Goal: Information Seeking & Learning: Check status

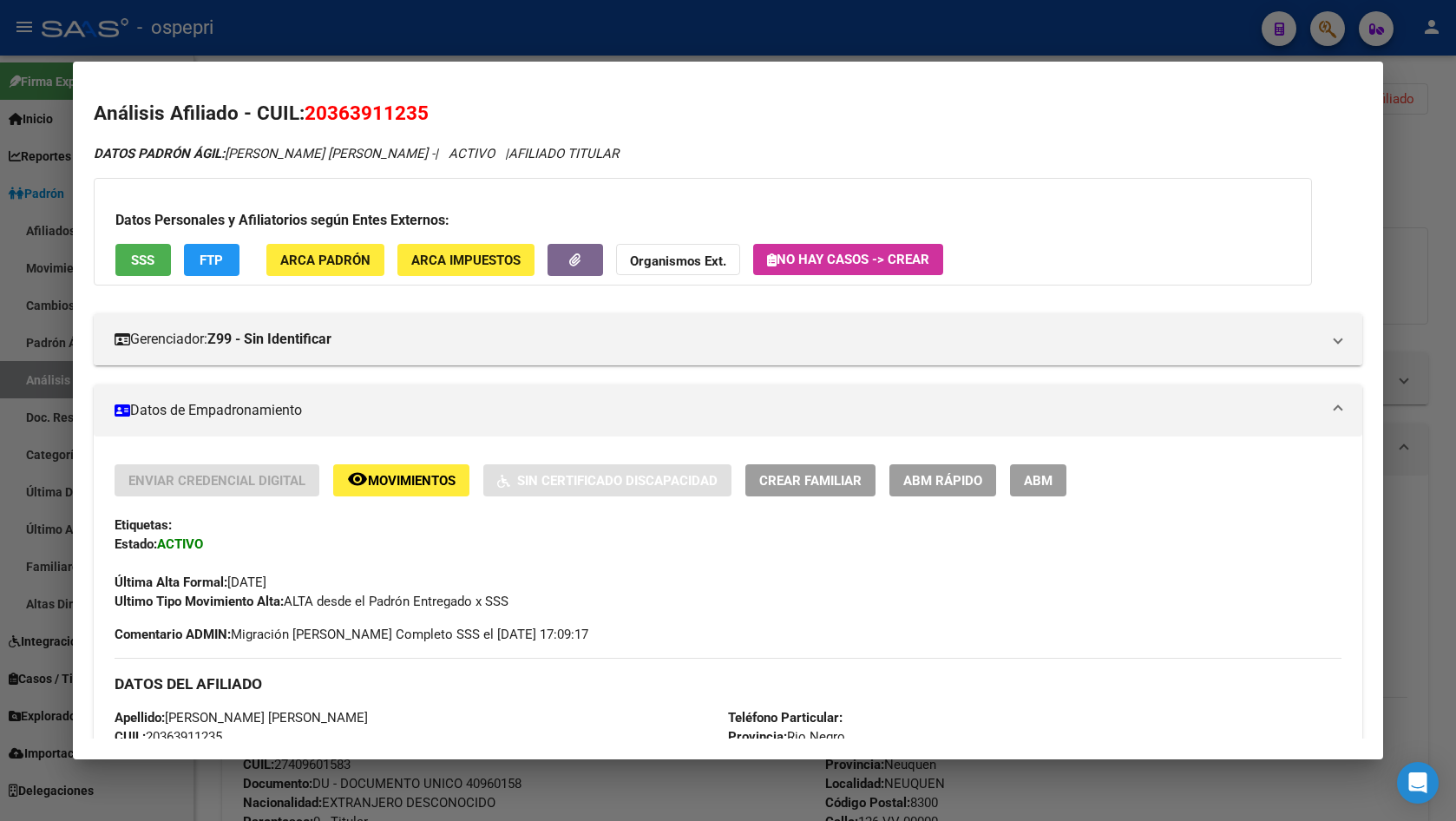
scroll to position [1271, 0]
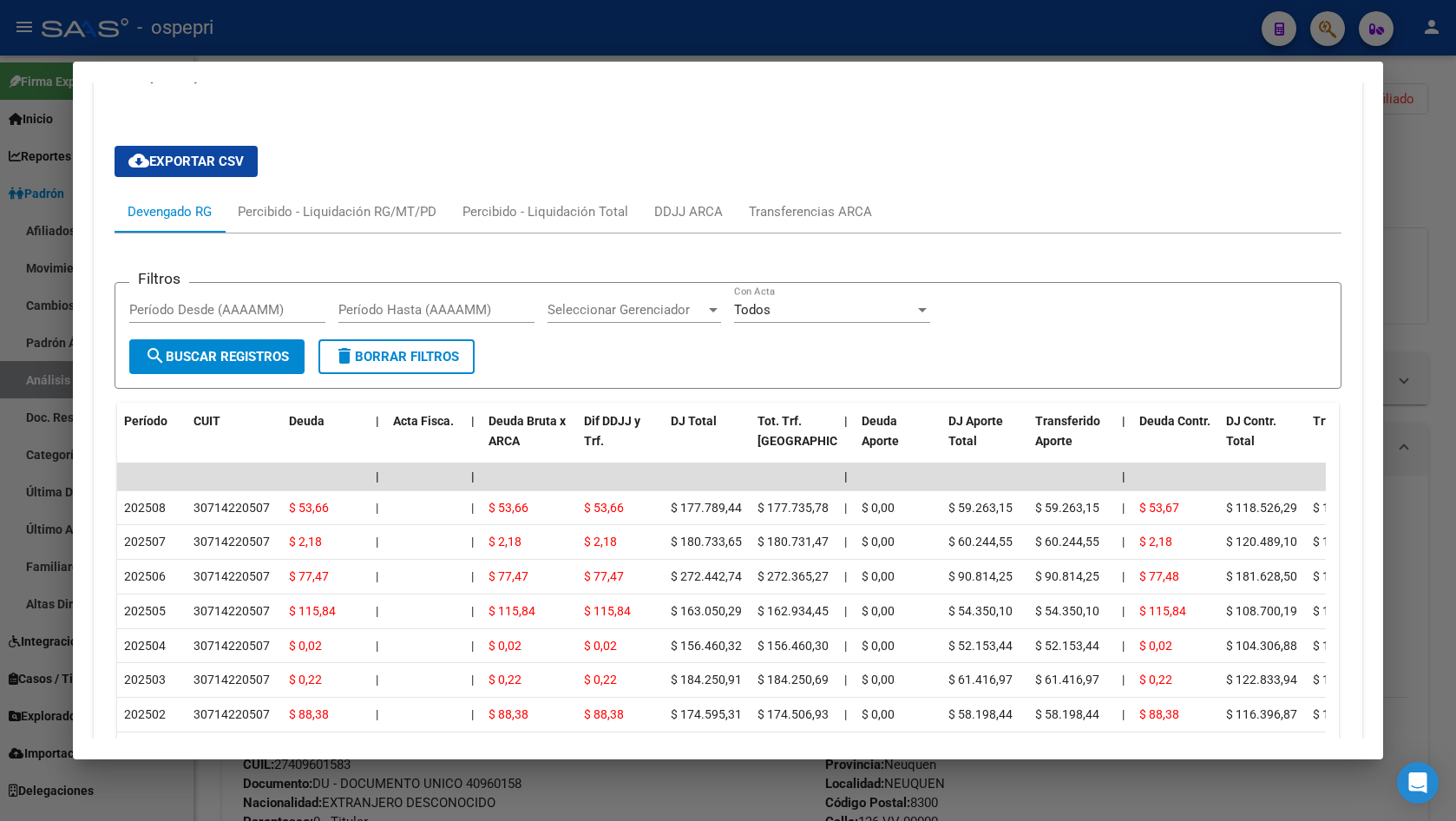
click at [1429, 164] on div at bounding box center [728, 410] width 1456 height 821
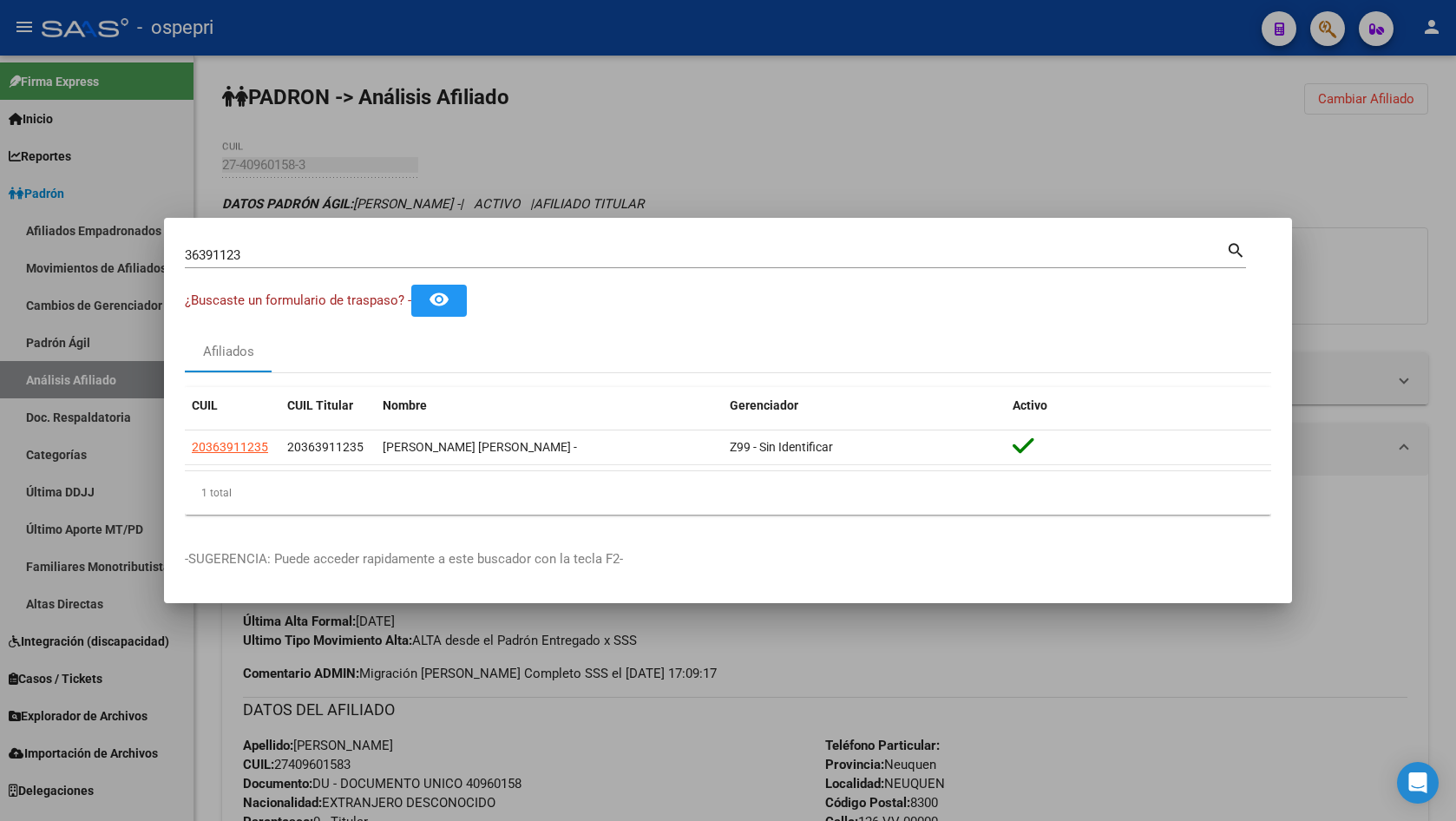
click at [303, 196] on div at bounding box center [728, 410] width 1456 height 821
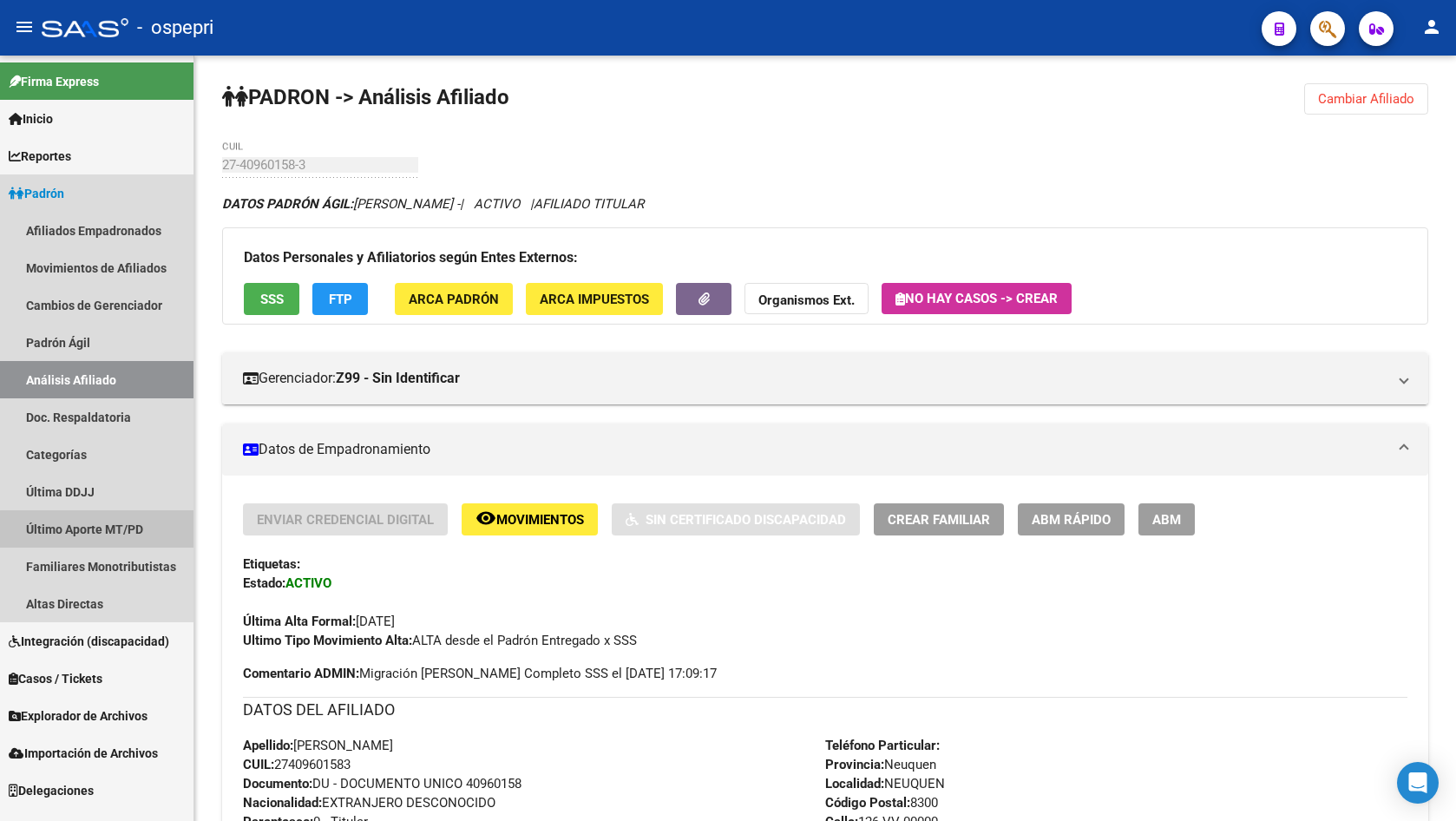
click at [97, 536] on link "Último Aporte MT/PD" at bounding box center [97, 528] width 194 height 37
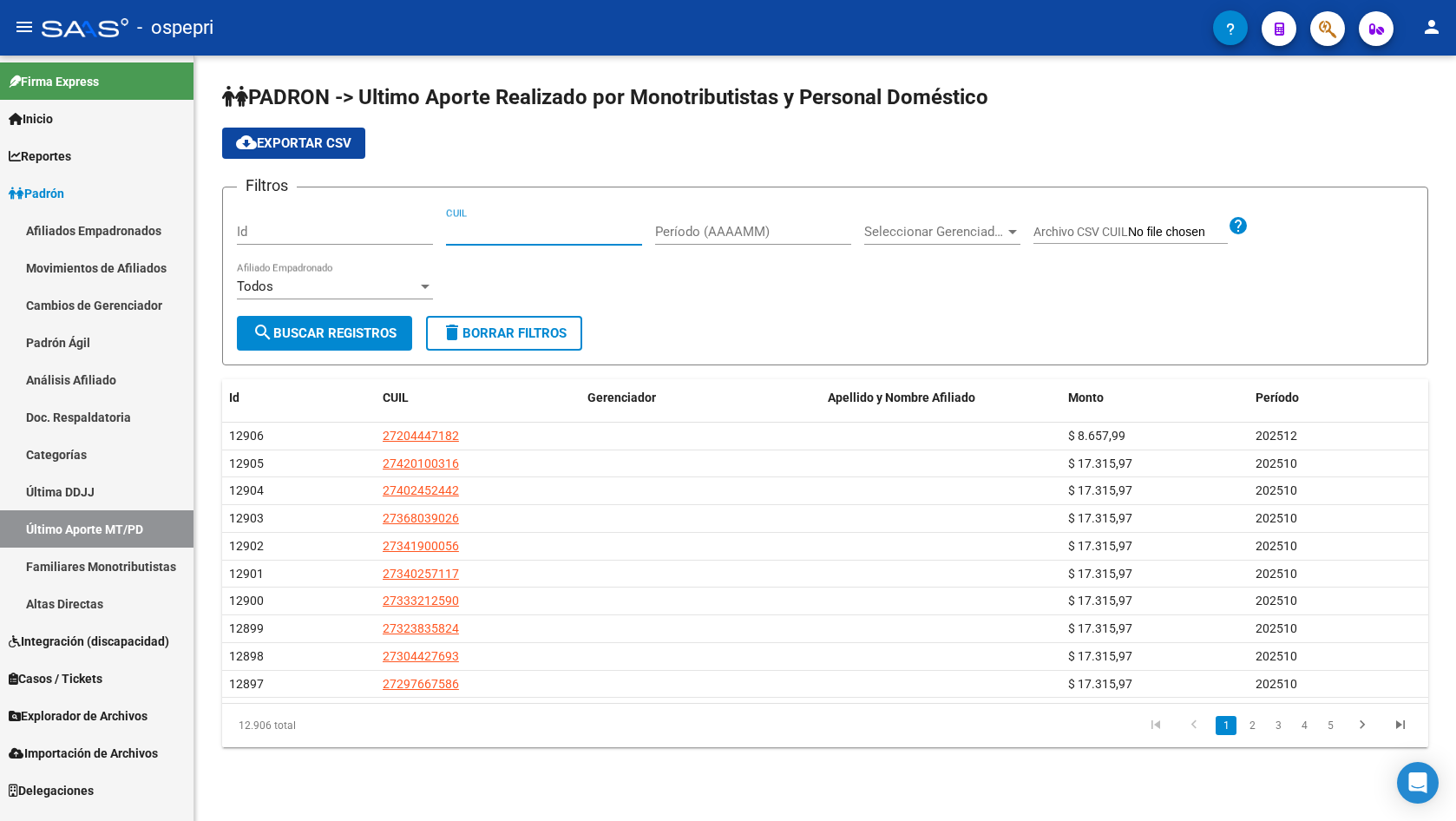
paste input "38-298773"
click at [445, 229] on div "Filtros Id 38-298773 CUIL Período (AAAAMM) Seleccionar Gerenciador Seleccionar …" at bounding box center [825, 258] width 1177 height 114
click at [478, 239] on input "38-298773" at bounding box center [544, 231] width 196 height 16
click at [478, 238] on input "38-298773" at bounding box center [544, 231] width 196 height 16
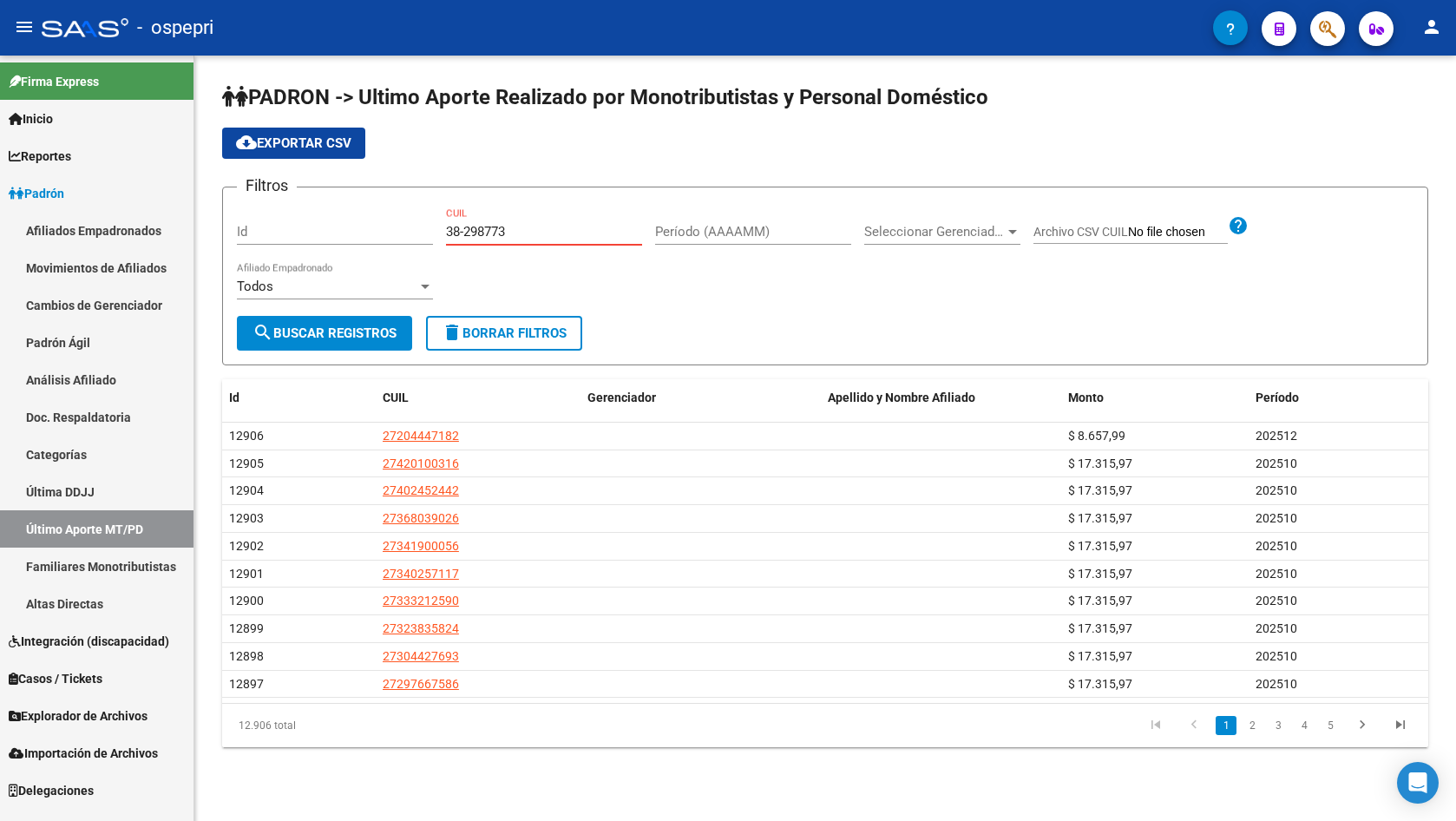
click at [478, 238] on input "38-298773" at bounding box center [544, 231] width 196 height 16
paste input "27-38298773-5"
type input "27-38298773-5"
click at [341, 335] on span "search Buscar Registros" at bounding box center [325, 333] width 145 height 16
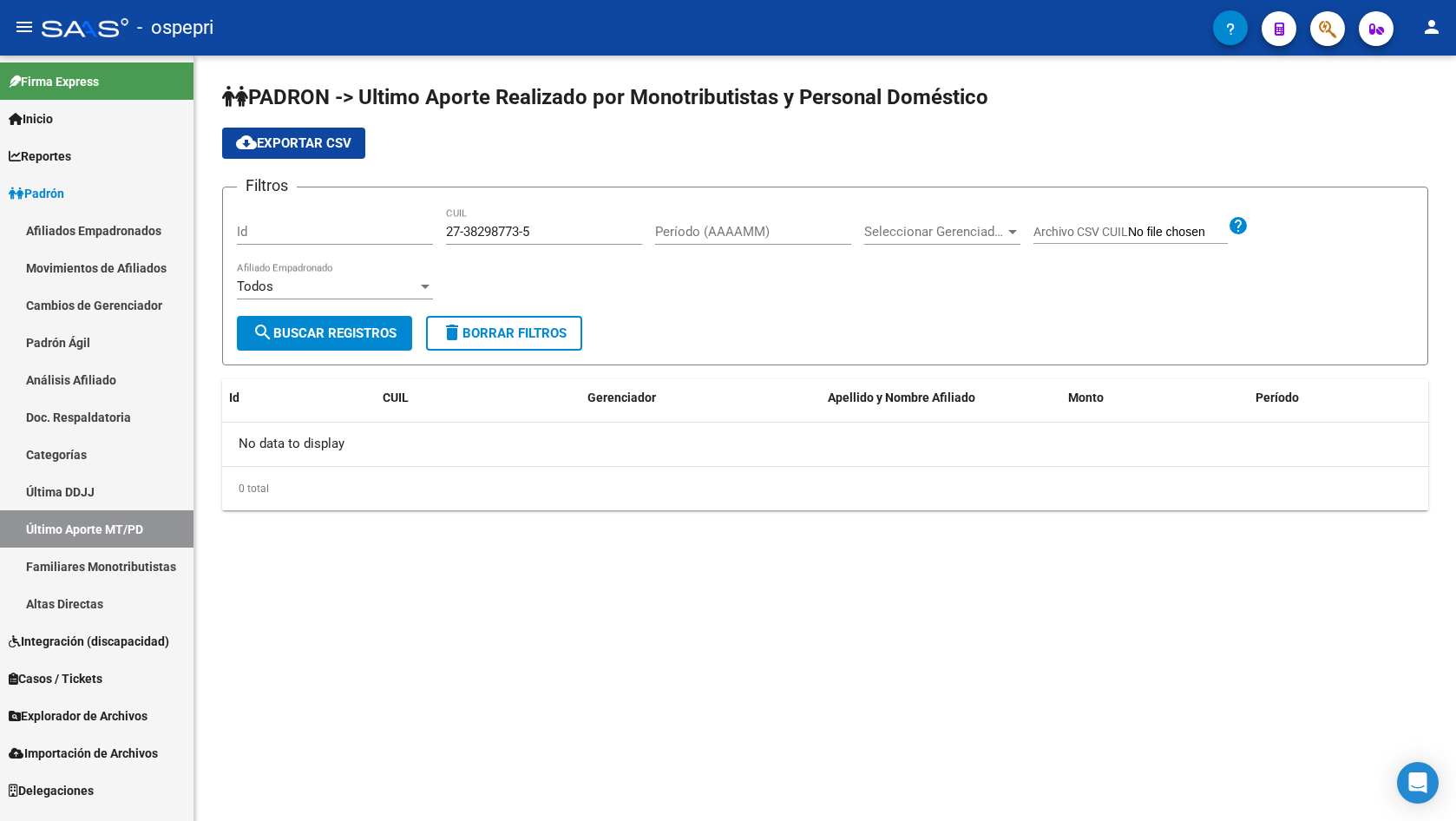
click at [958, 240] on div "Seleccionar Gerenciador Seleccionar Gerenciador" at bounding box center [942, 226] width 156 height 37
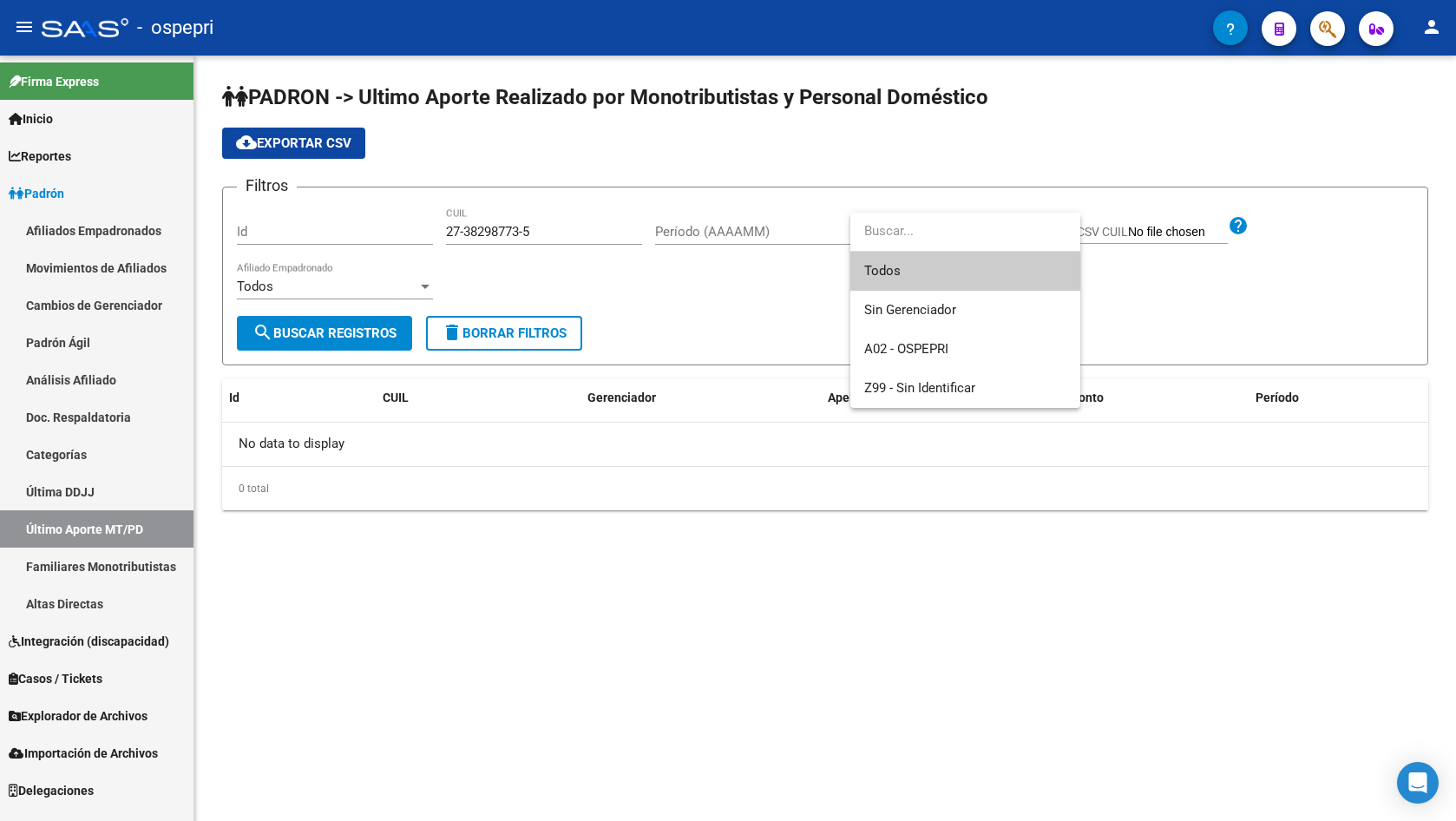
click at [721, 240] on div at bounding box center [728, 410] width 1456 height 821
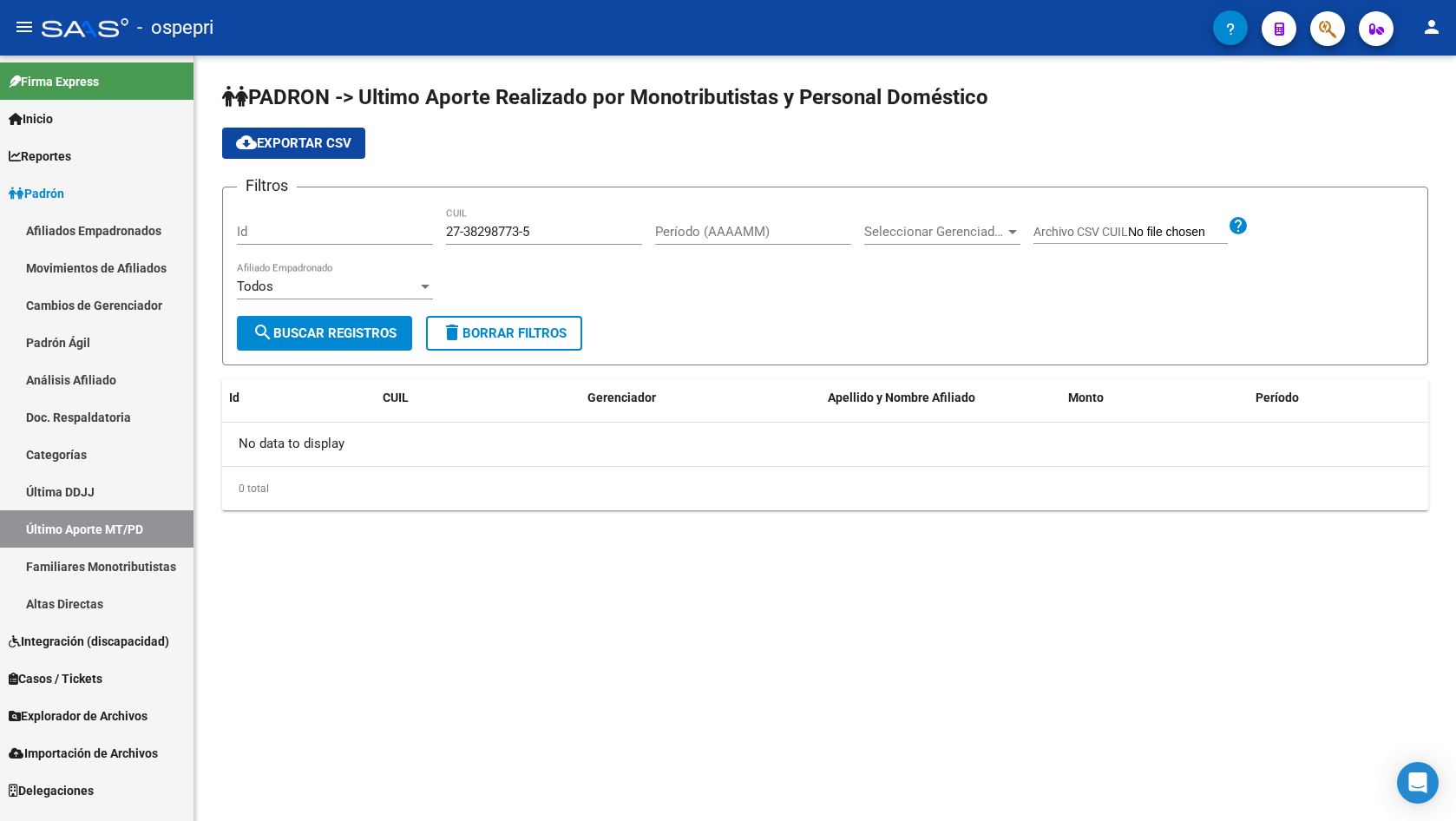
click at [721, 231] on input "Período (AAAAMM)" at bounding box center [753, 231] width 196 height 16
click at [905, 233] on span "Seleccionar Gerenciador" at bounding box center [935, 231] width 141 height 16
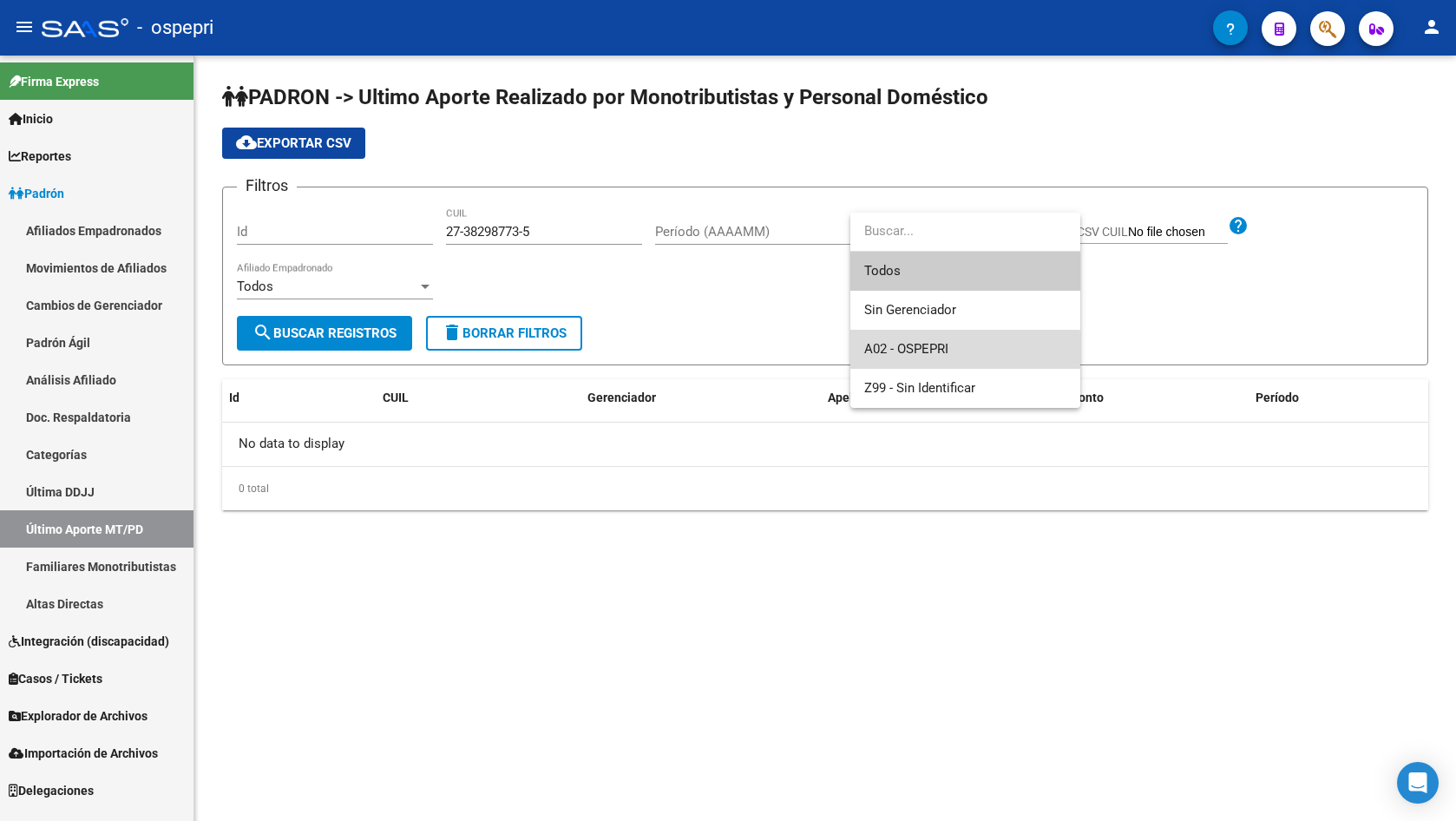
drag, startPoint x: 903, startPoint y: 357, endPoint x: 888, endPoint y: 357, distance: 15.0
click at [902, 358] on span "A02 - OSPEPRI" at bounding box center [965, 349] width 202 height 39
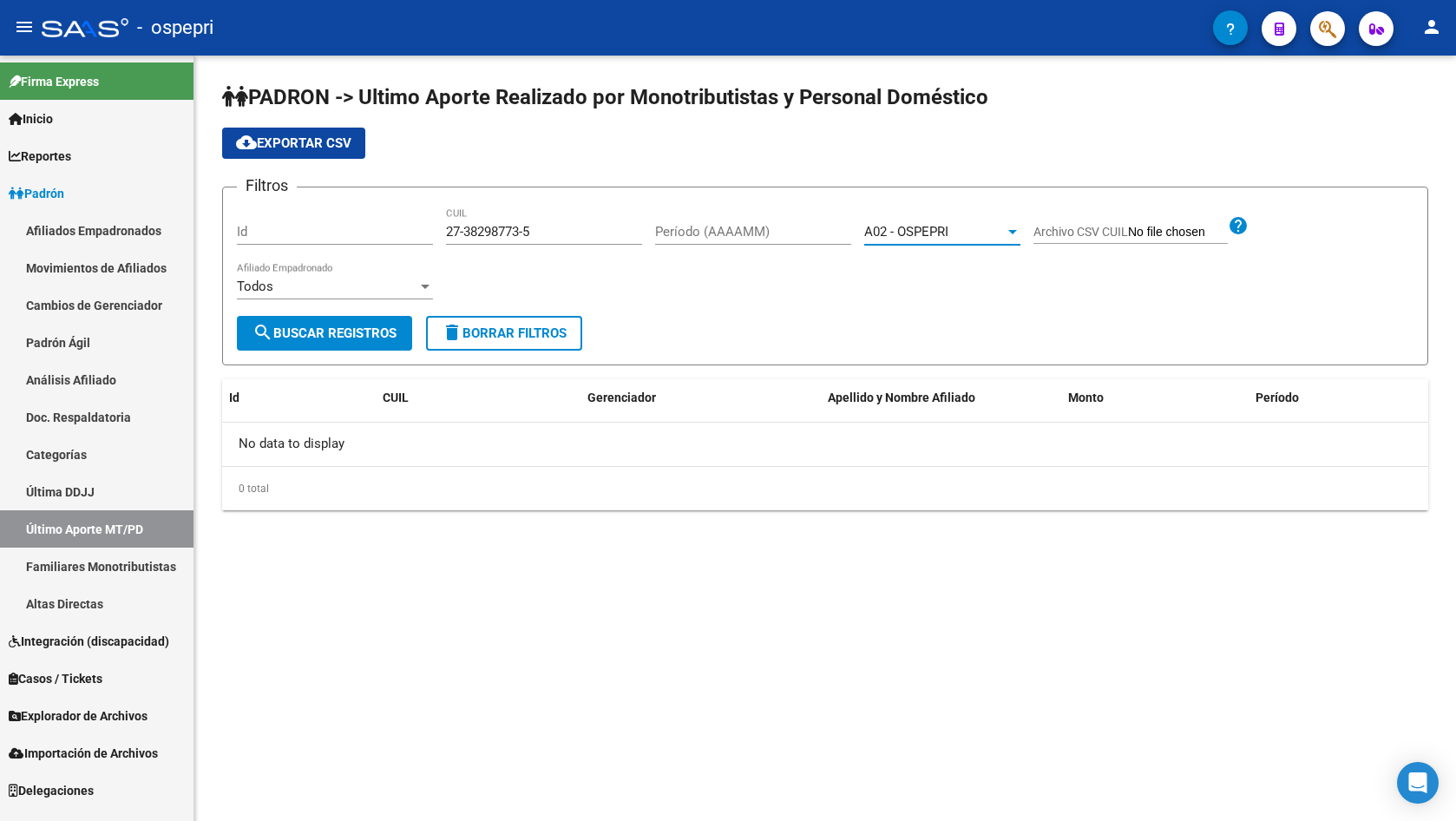
click at [381, 344] on button "search Buscar Registros" at bounding box center [325, 333] width 176 height 35
click at [941, 237] on span "A02 - OSPEPRI" at bounding box center [906, 231] width 84 height 16
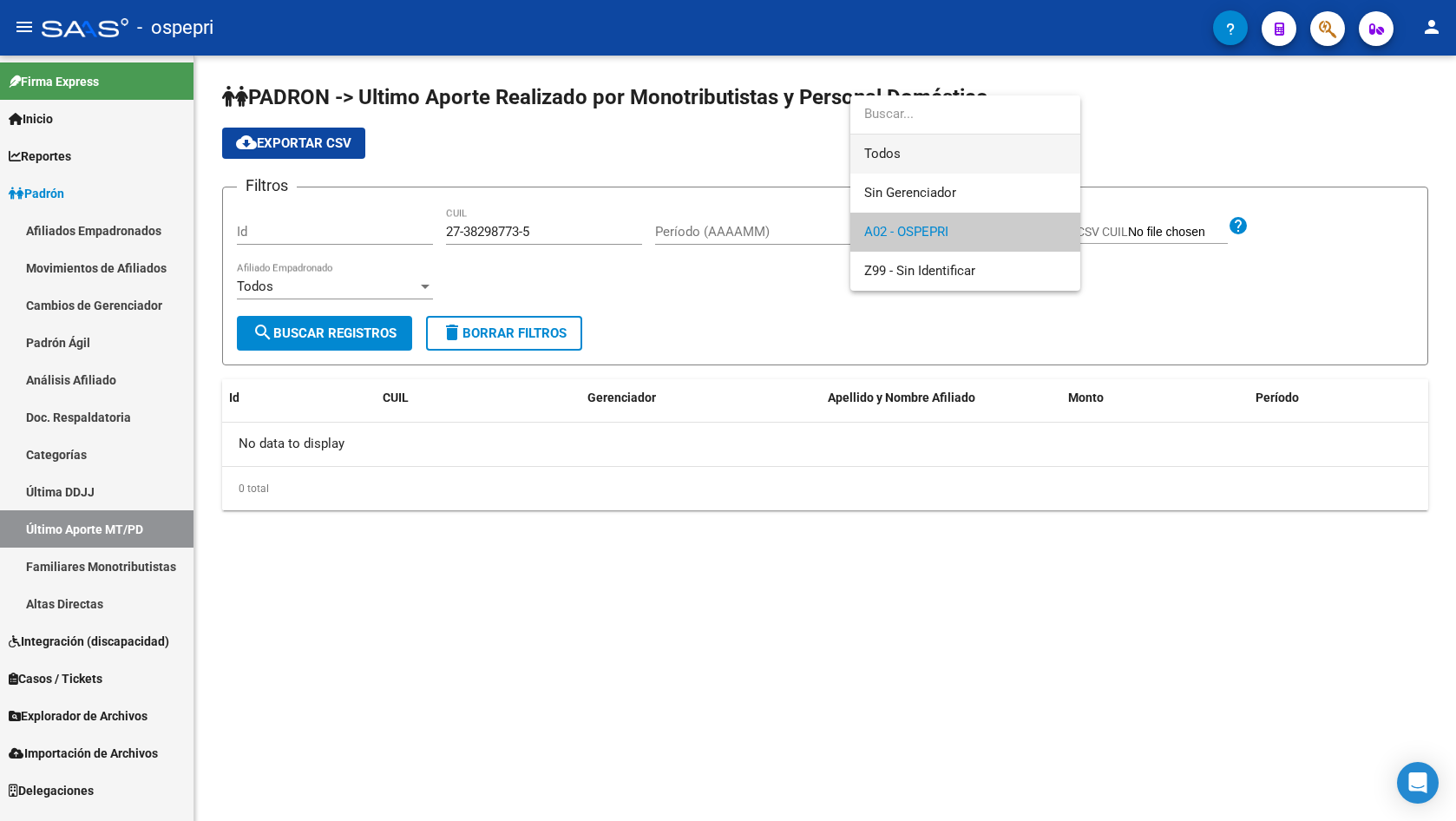
click at [898, 157] on span "Todos" at bounding box center [965, 154] width 202 height 39
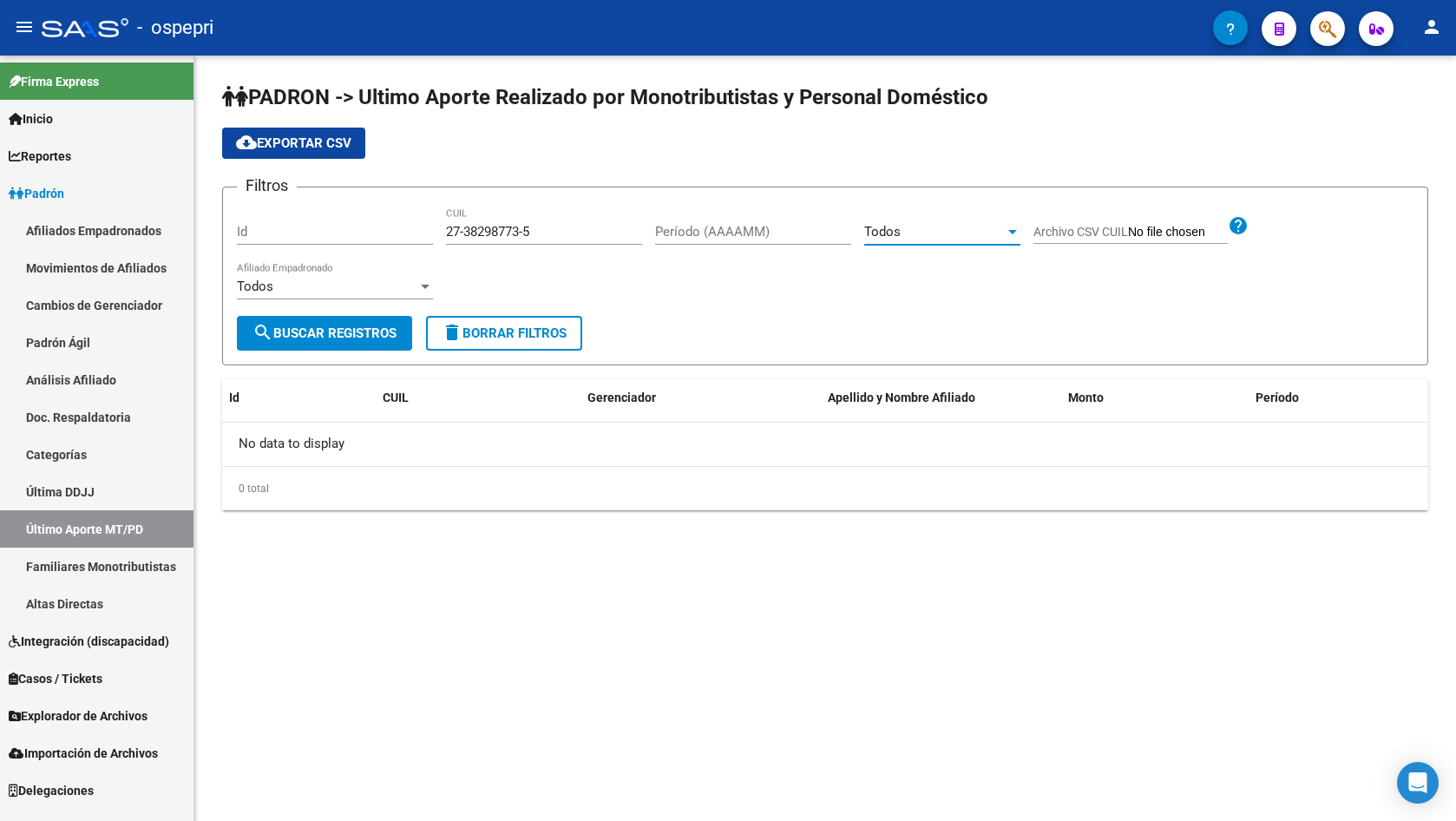
click at [733, 236] on input "Período (AAAAMM)" at bounding box center [753, 231] width 196 height 16
click at [376, 344] on button "search Buscar Registros" at bounding box center [325, 333] width 176 height 35
drag, startPoint x: 463, startPoint y: 229, endPoint x: 521, endPoint y: 229, distance: 58.0
click at [521, 229] on input "27-38298773-5" at bounding box center [544, 231] width 196 height 16
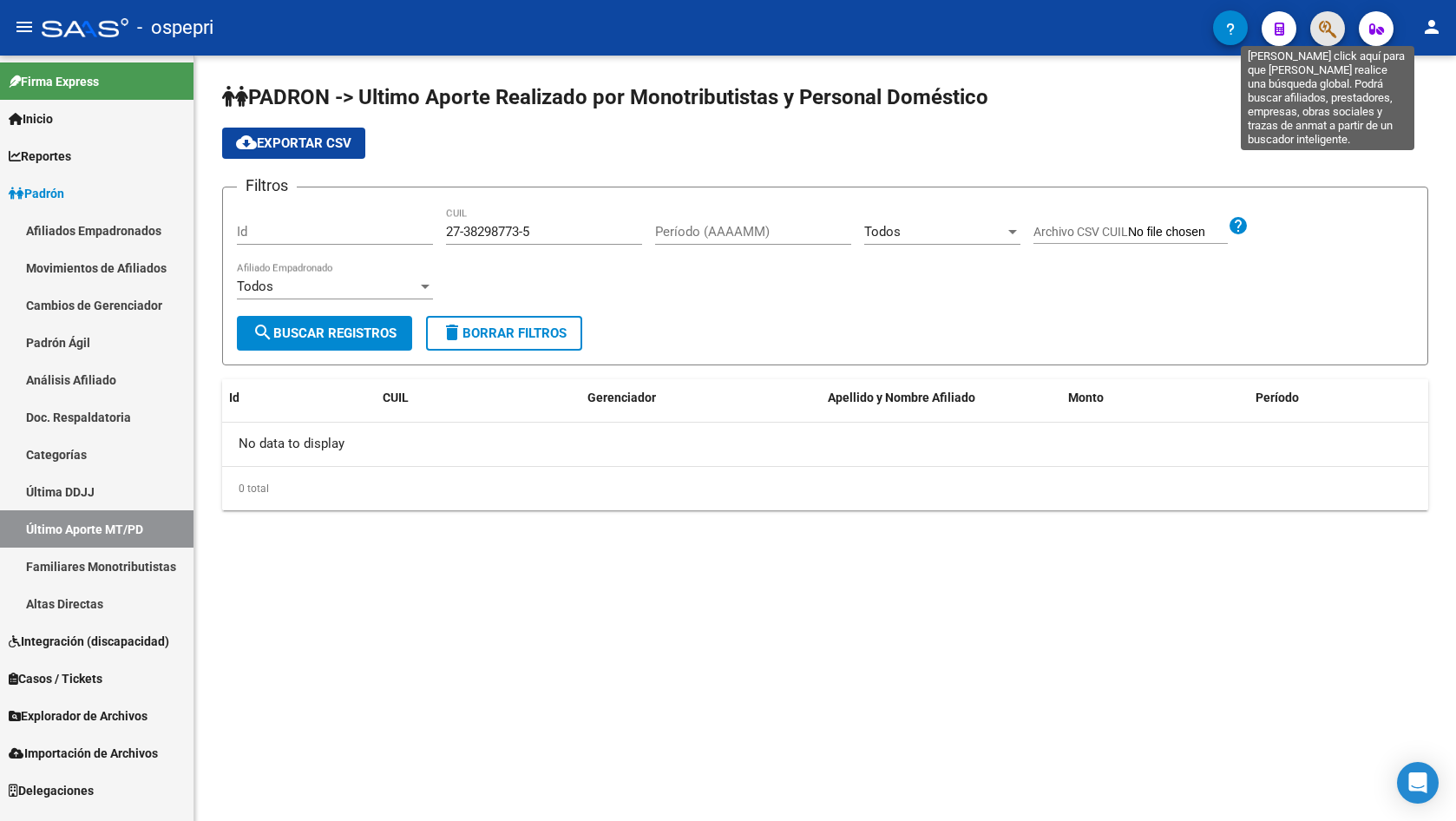
click at [1329, 36] on icon "button" at bounding box center [1327, 29] width 17 height 20
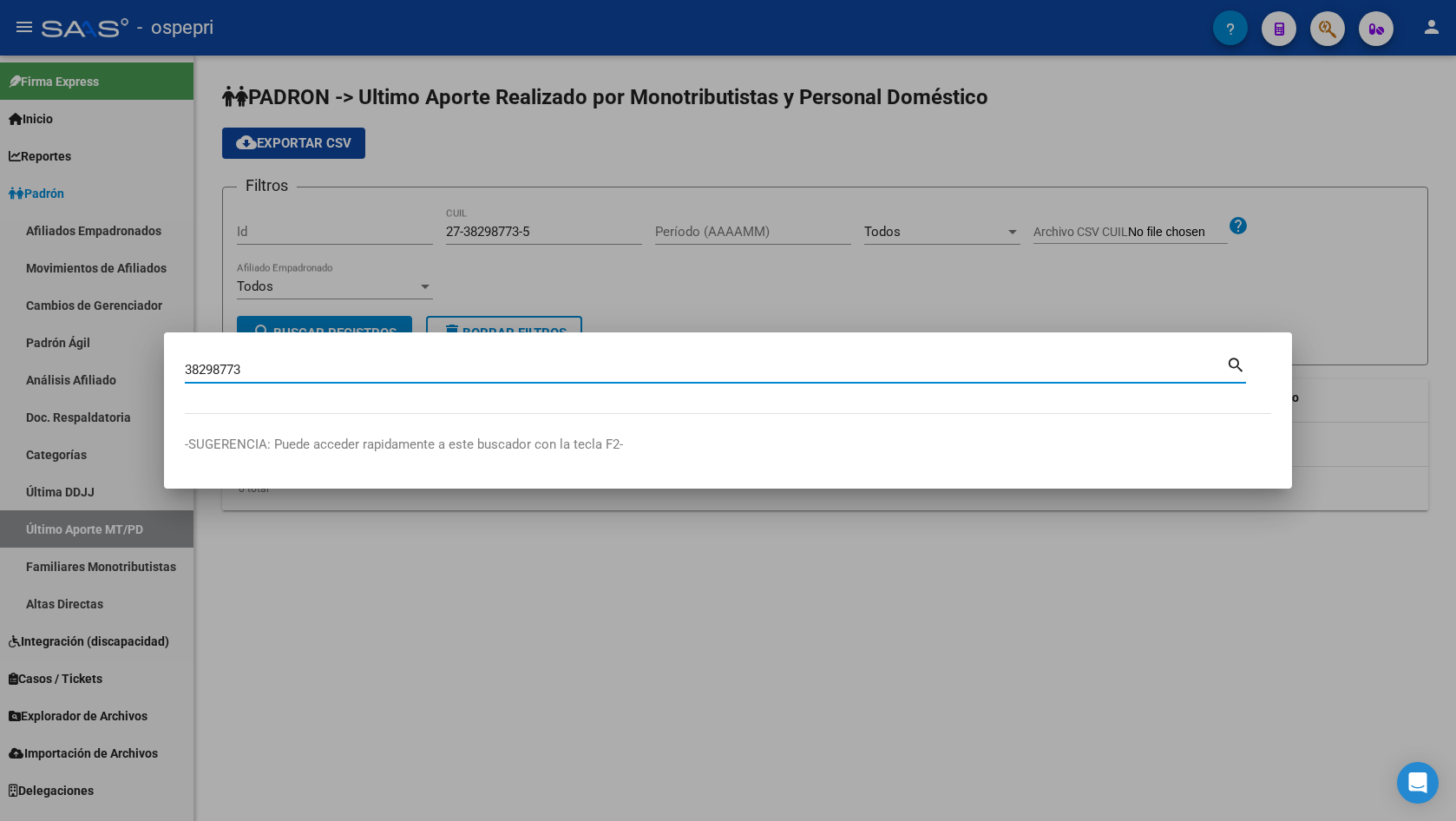
type input "38298773"
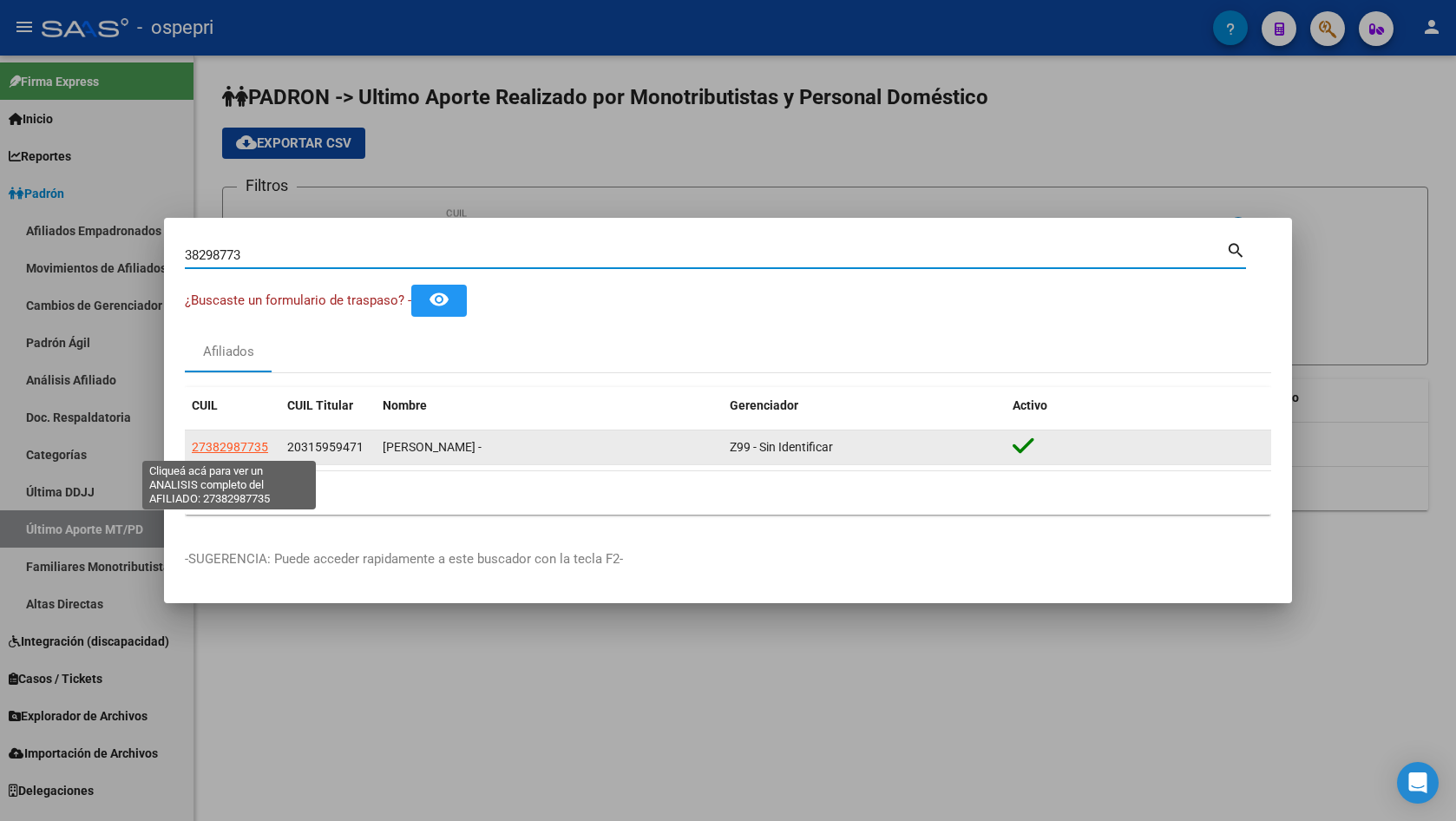
click at [238, 444] on span "27382987735" at bounding box center [230, 446] width 76 height 14
type textarea "27382987735"
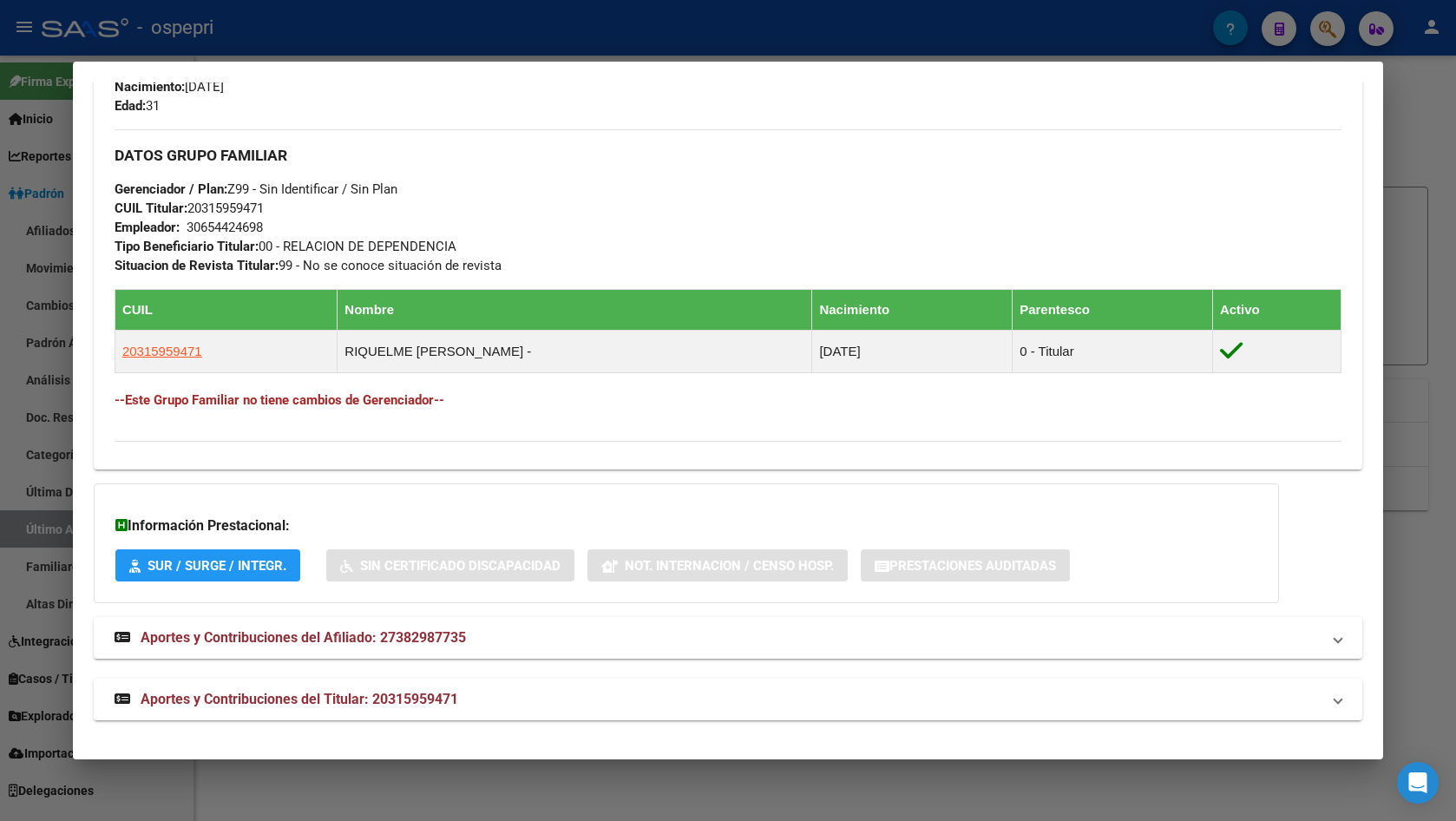
scroll to position [765, 0]
click at [481, 647] on mat-panel-title "Aportes y Contribuciones del Afiliado: 27382987735" at bounding box center [717, 636] width 1206 height 21
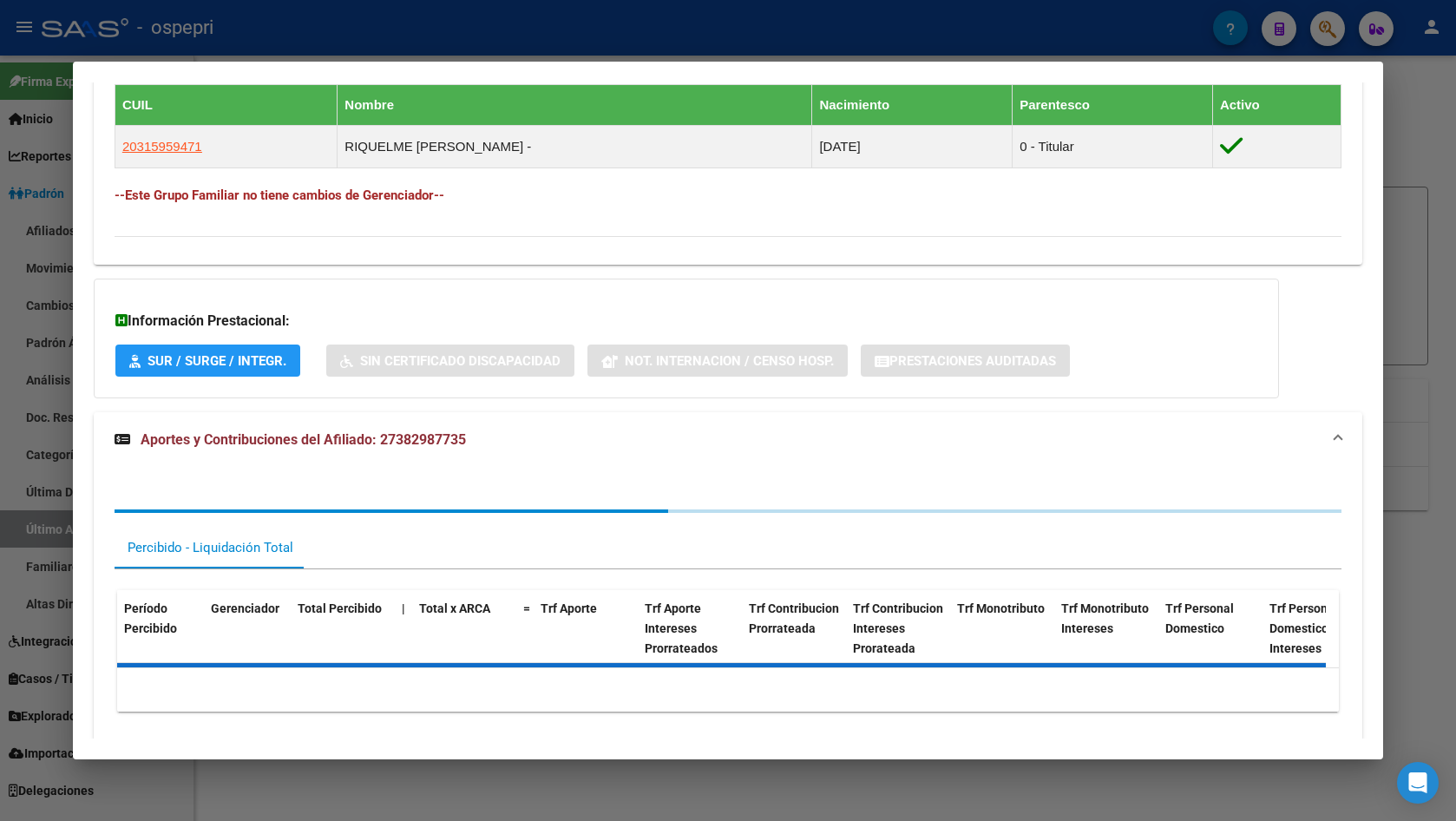
scroll to position [1064, 0]
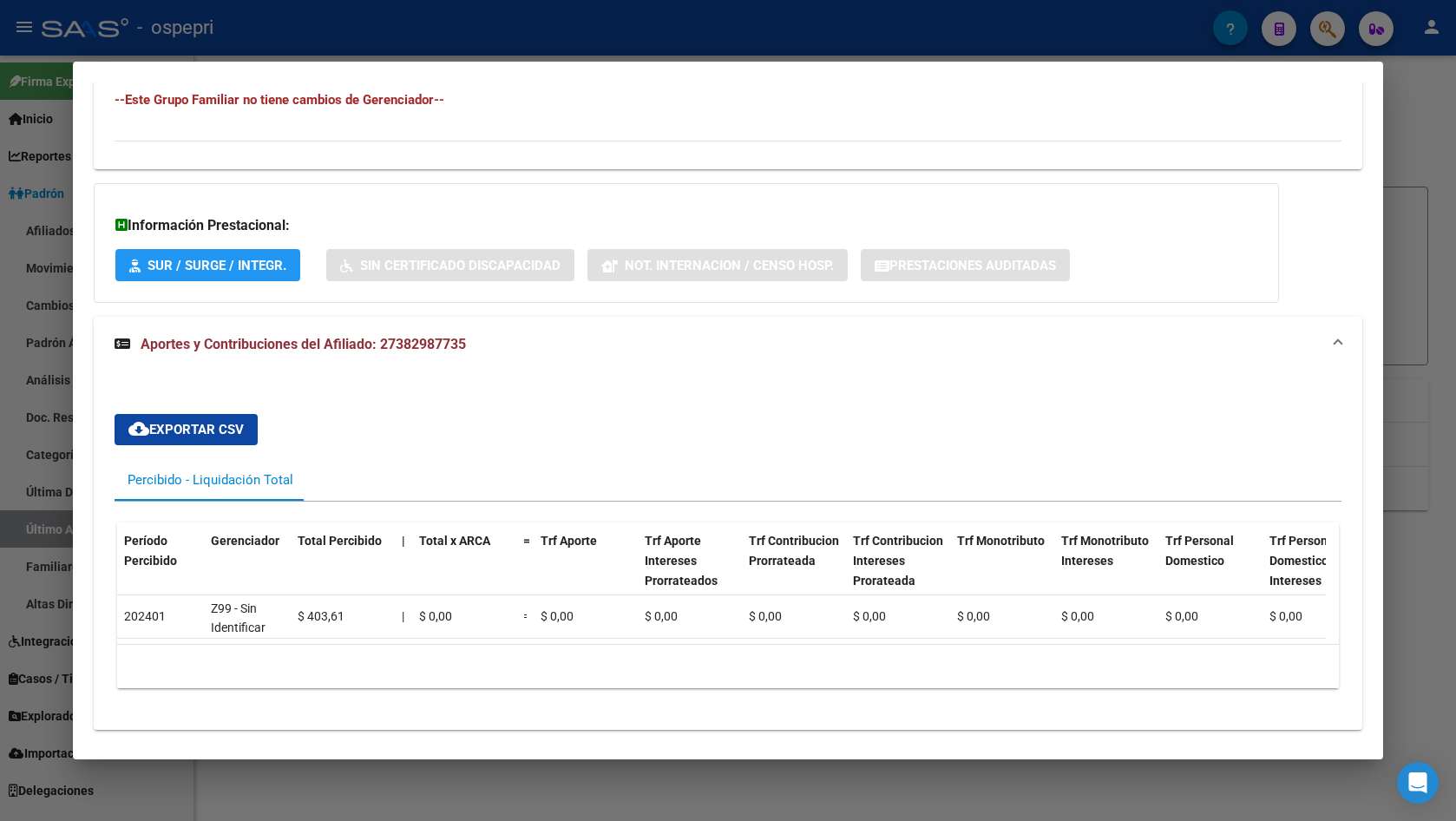
click at [1389, 223] on div at bounding box center [728, 410] width 1456 height 821
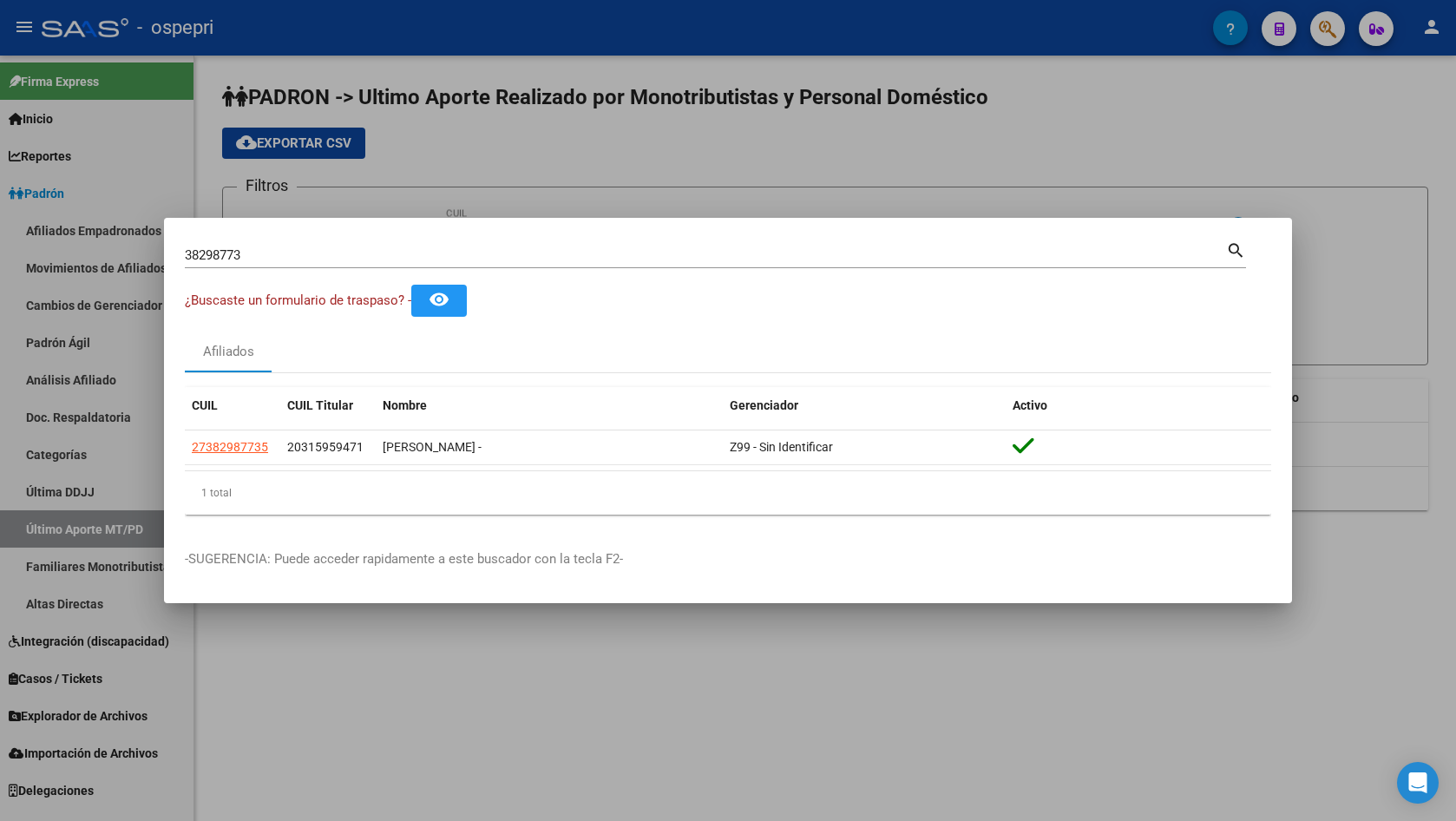
click at [941, 261] on input "38298773" at bounding box center [705, 254] width 1042 height 16
paste input "22090365"
type input "22090365"
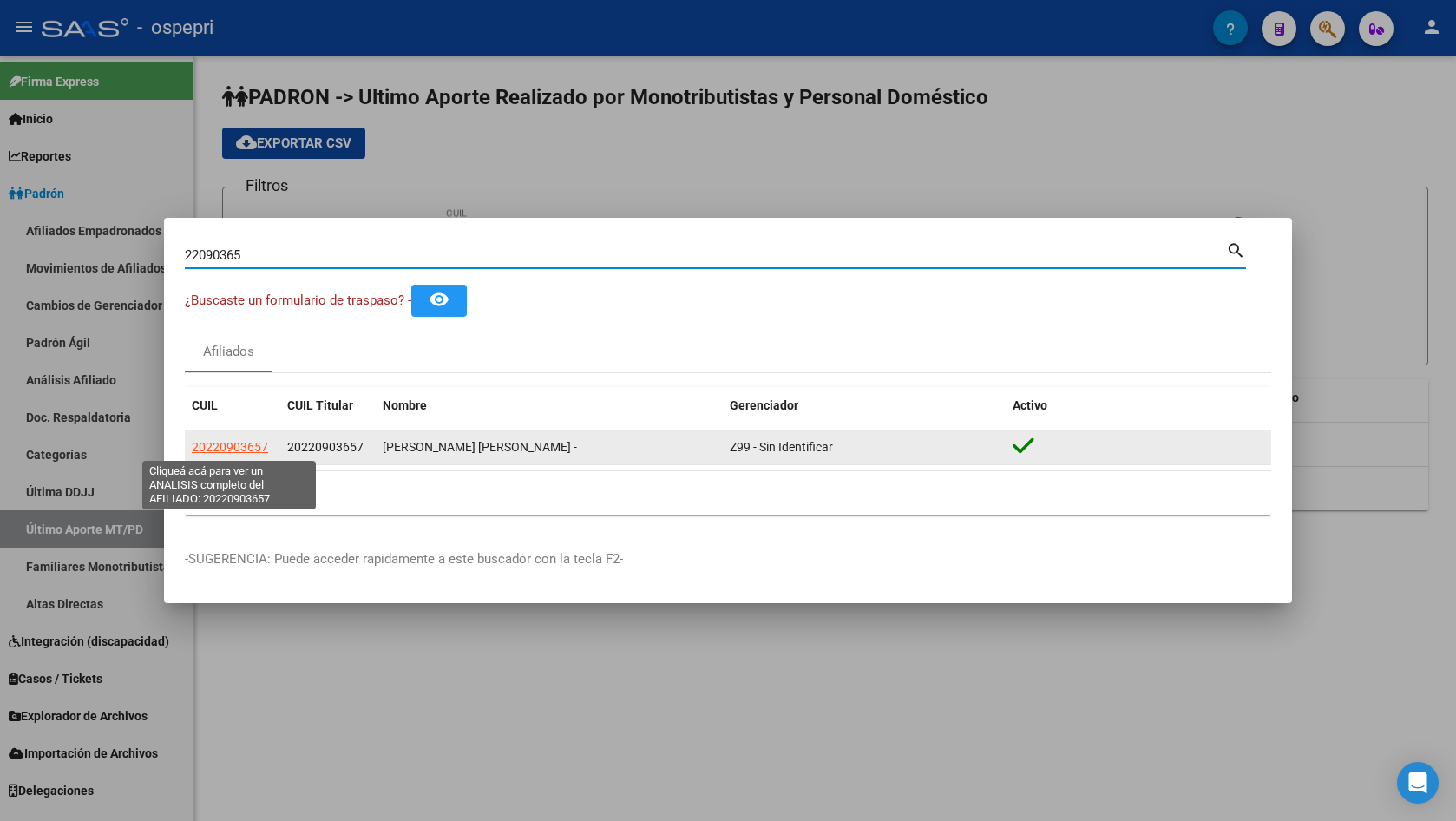
click at [229, 444] on span "20220903657" at bounding box center [230, 446] width 76 height 14
type textarea "20220903657"
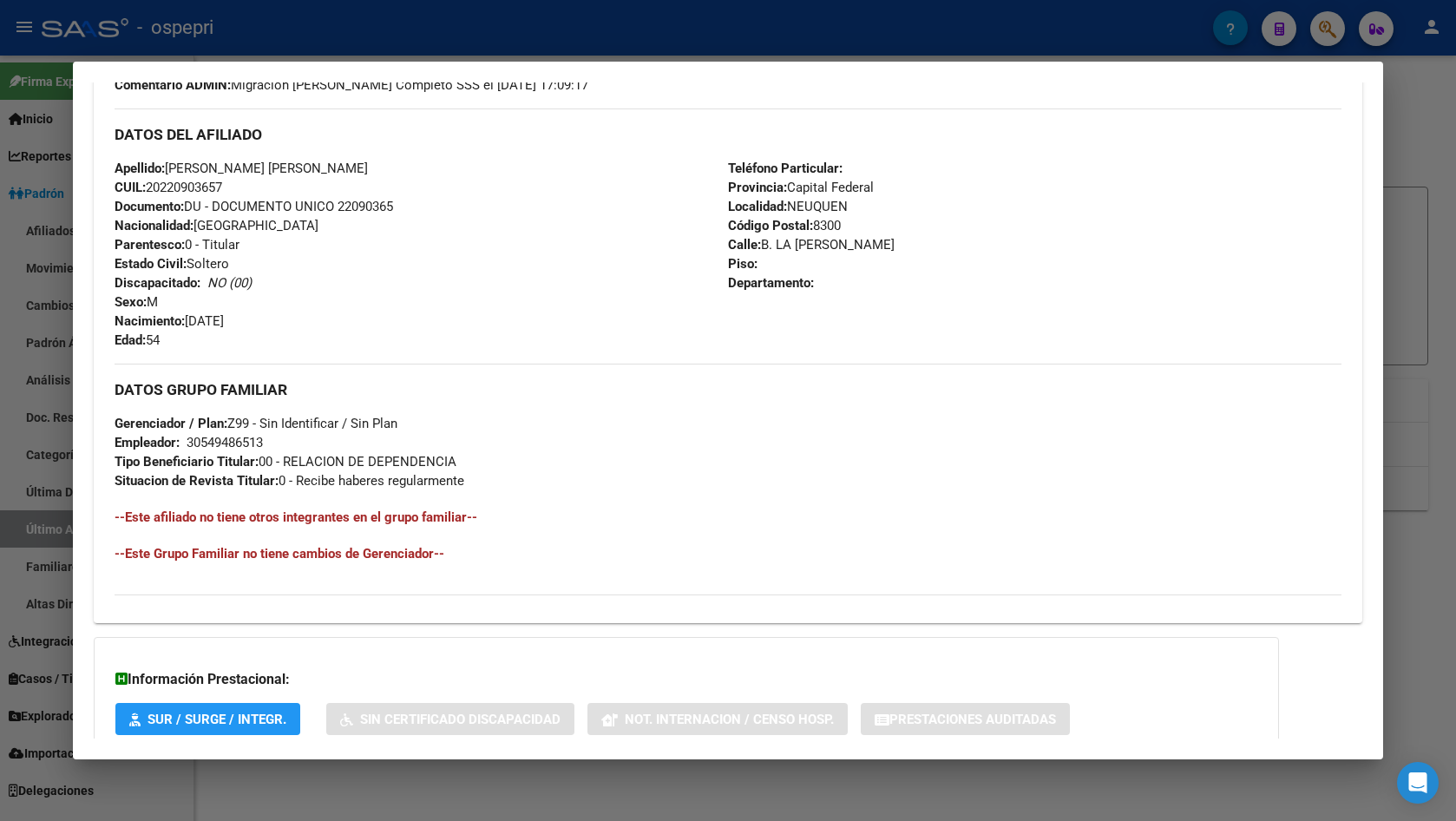
scroll to position [662, 0]
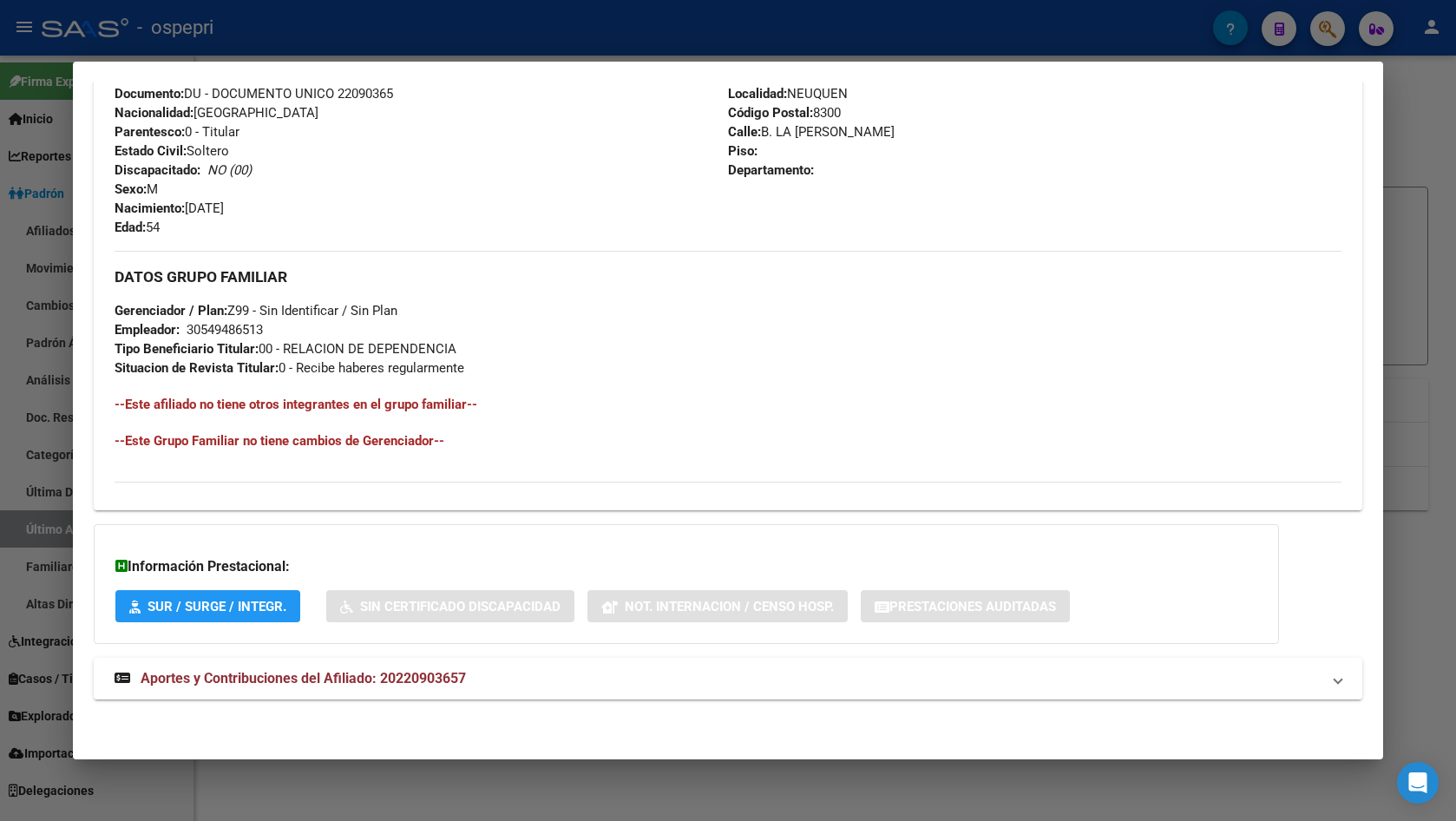
click at [501, 681] on mat-panel-title "Aportes y Contribuciones del Afiliado: 20220903657" at bounding box center [717, 678] width 1206 height 21
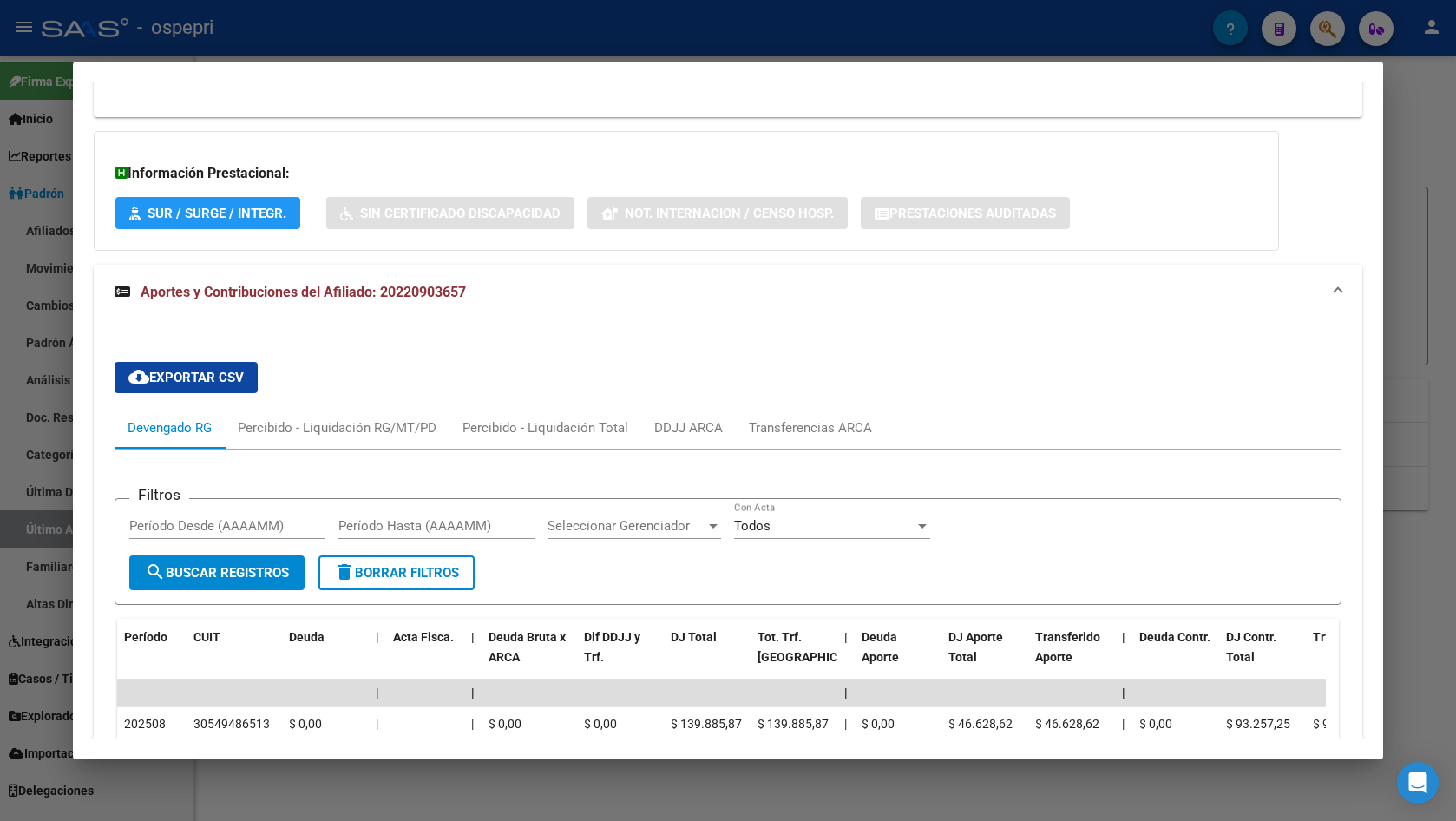
scroll to position [1097, 0]
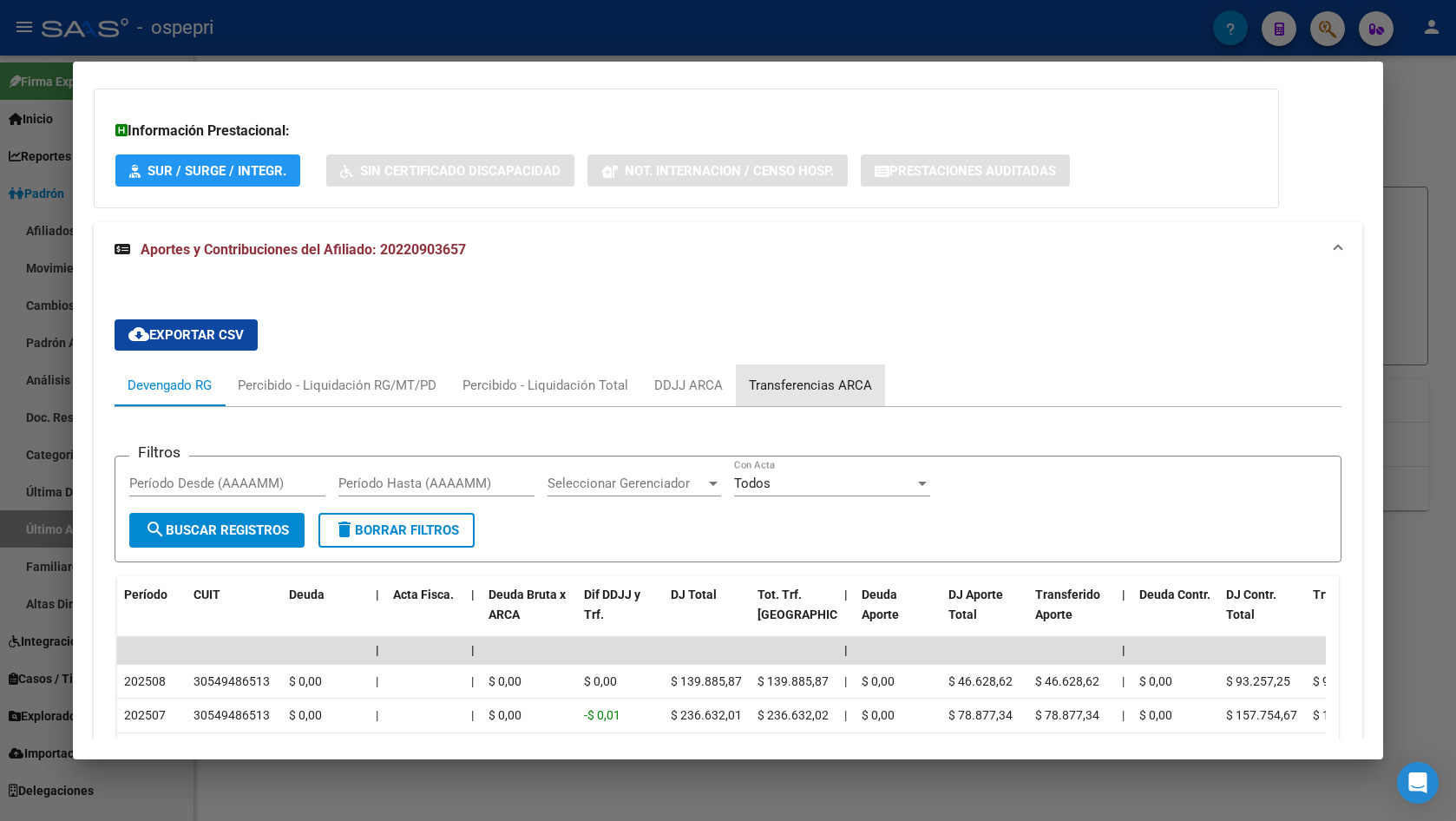
click at [814, 389] on div "Transferencias ARCA" at bounding box center [810, 385] width 123 height 19
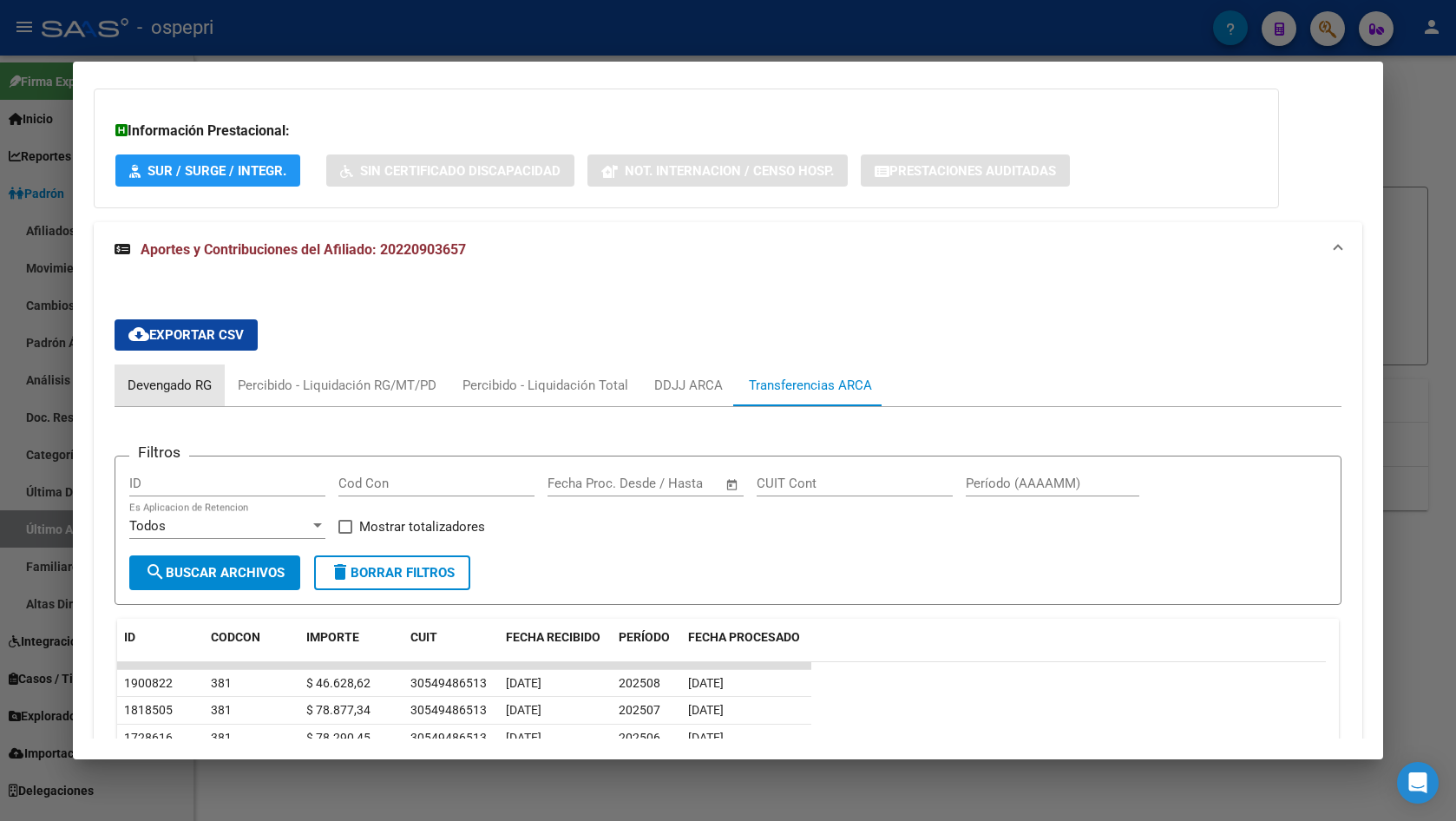
click at [188, 376] on div "Devengado RG" at bounding box center [169, 385] width 84 height 19
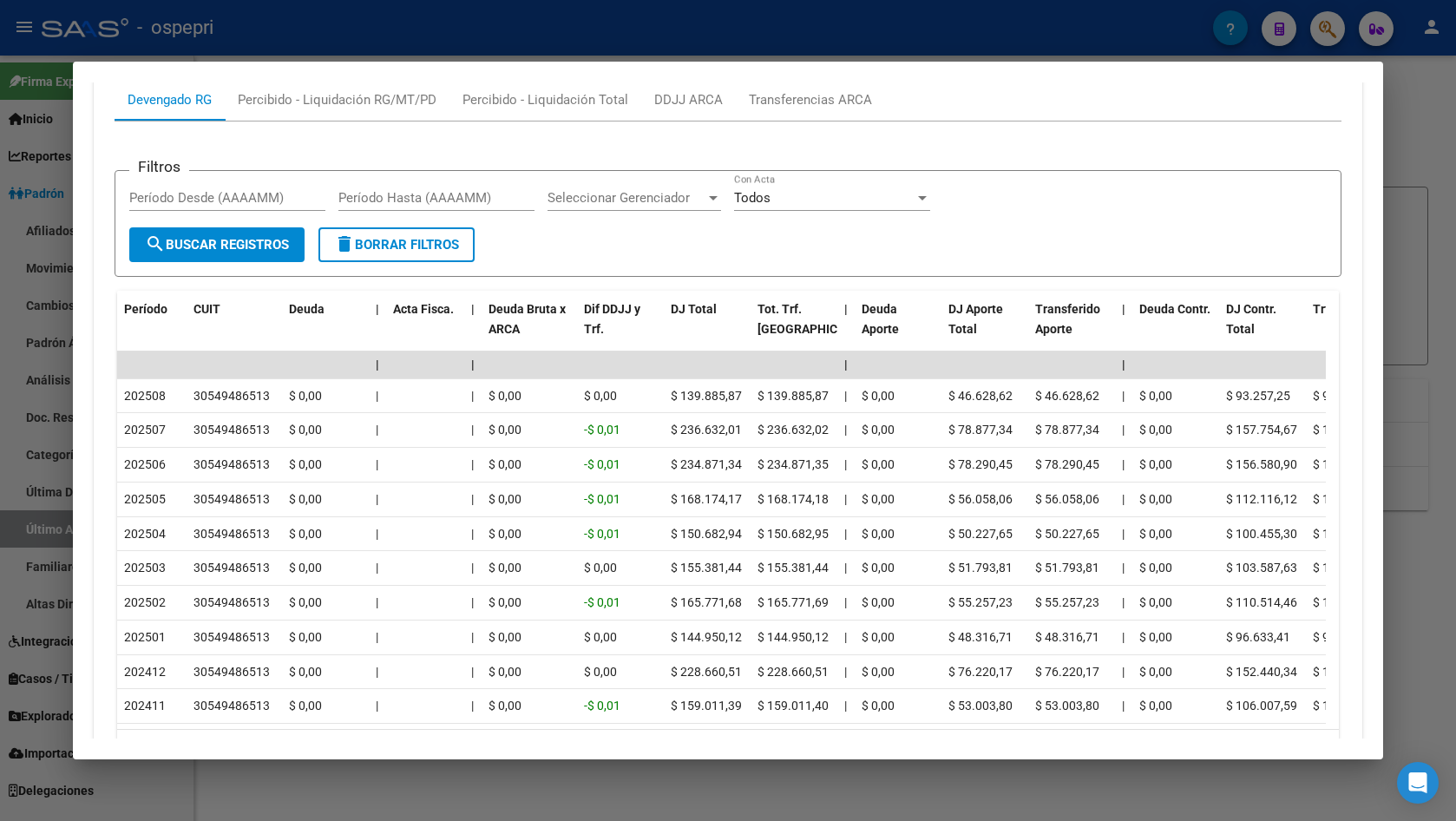
scroll to position [1445, 0]
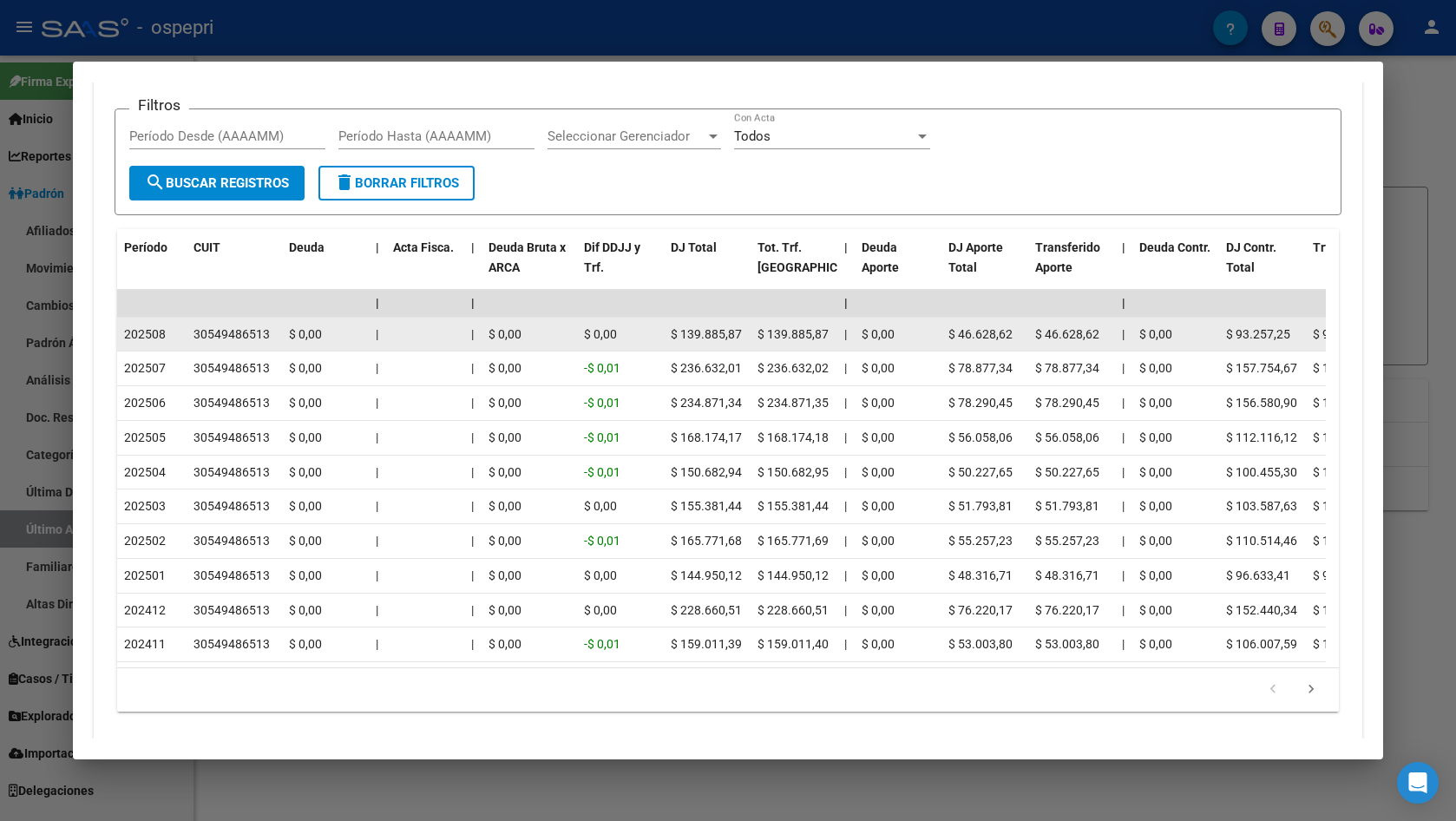
drag, startPoint x: 269, startPoint y: 332, endPoint x: 191, endPoint y: 335, distance: 78.1
click at [191, 335] on datatable-body-cell "30549486513" at bounding box center [234, 334] width 95 height 34
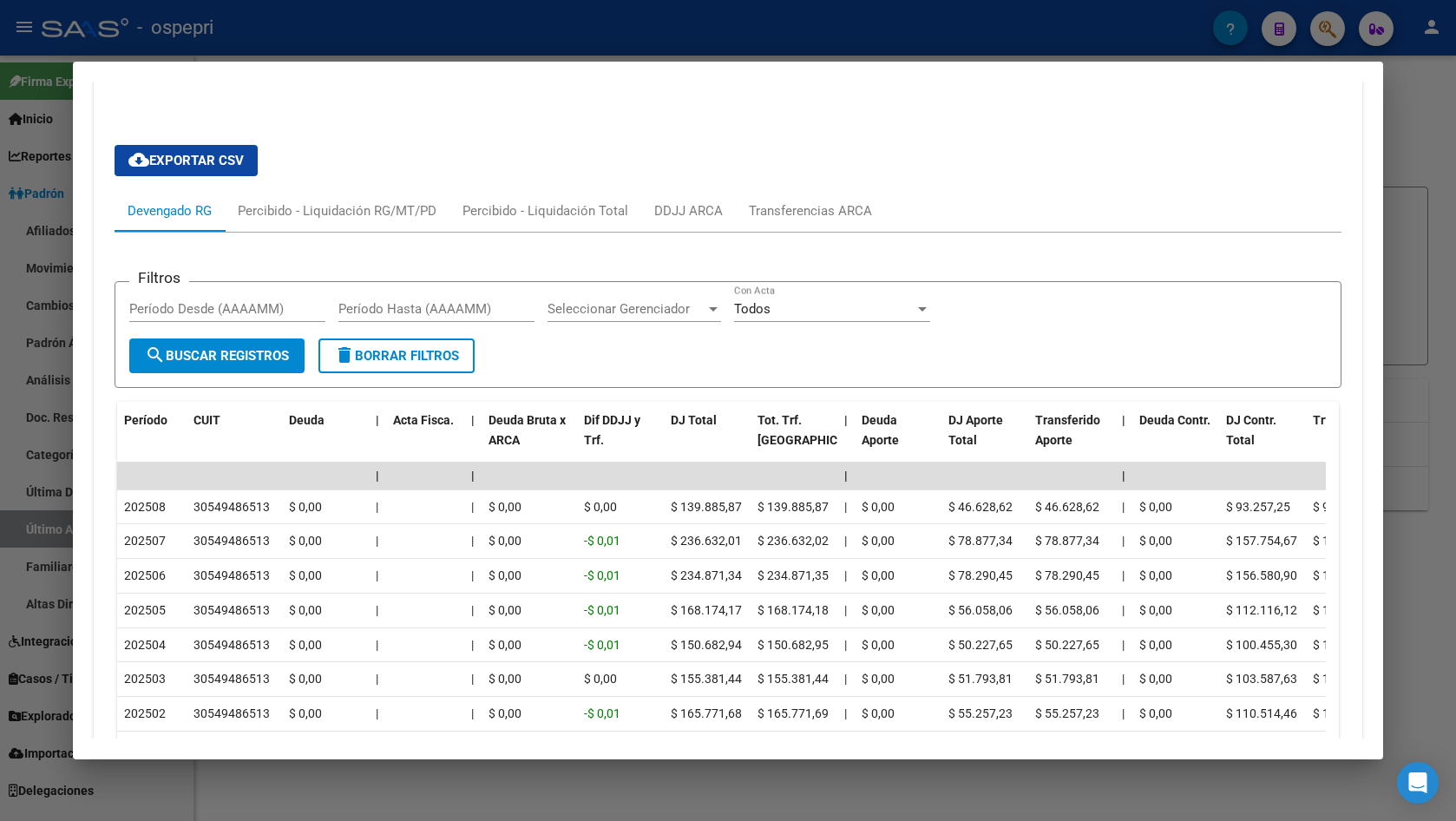
scroll to position [1271, 0]
click at [755, 192] on div "Transferencias ARCA" at bounding box center [810, 212] width 149 height 42
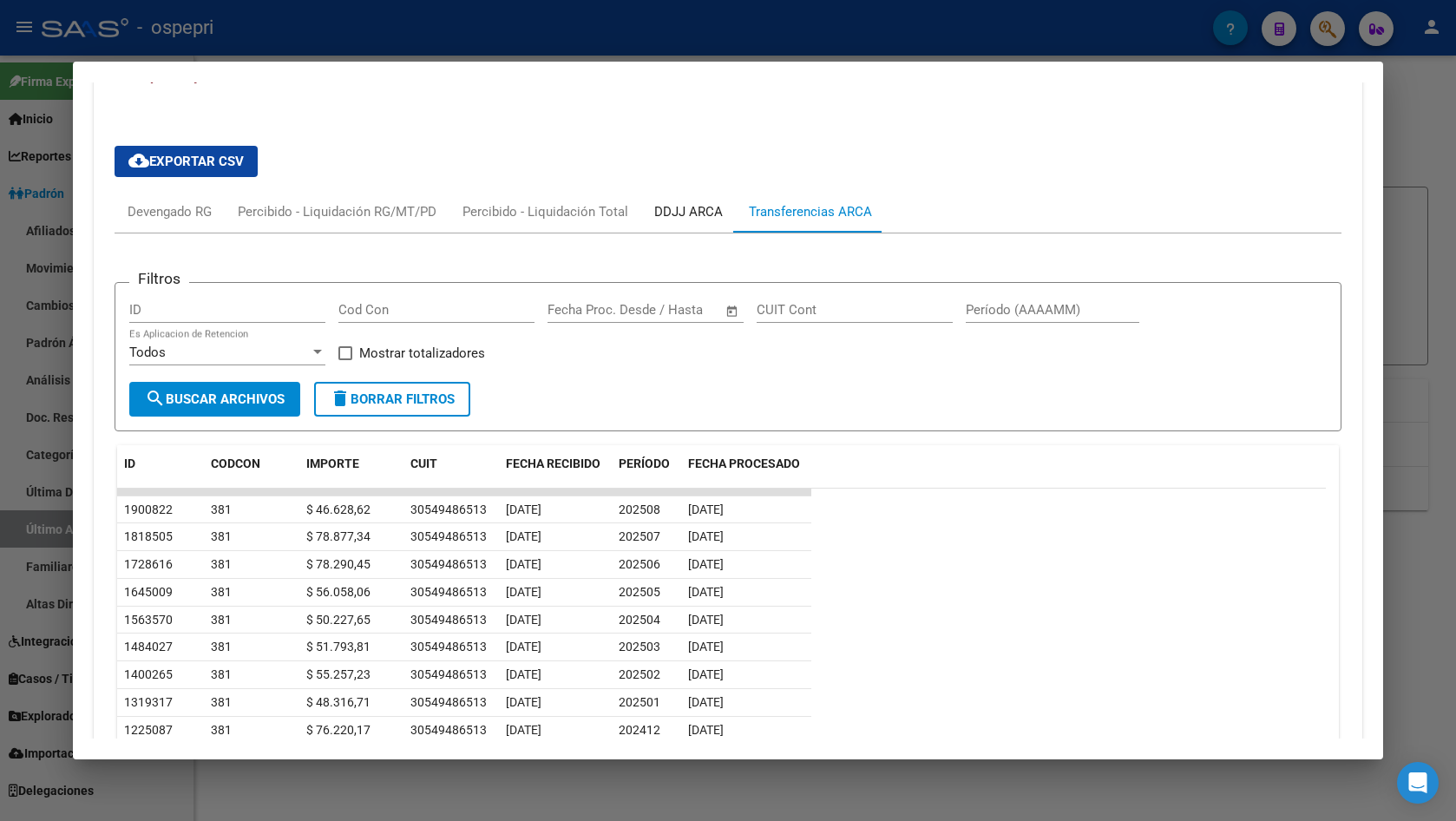
click at [676, 219] on div "DDJJ ARCA" at bounding box center [688, 211] width 69 height 19
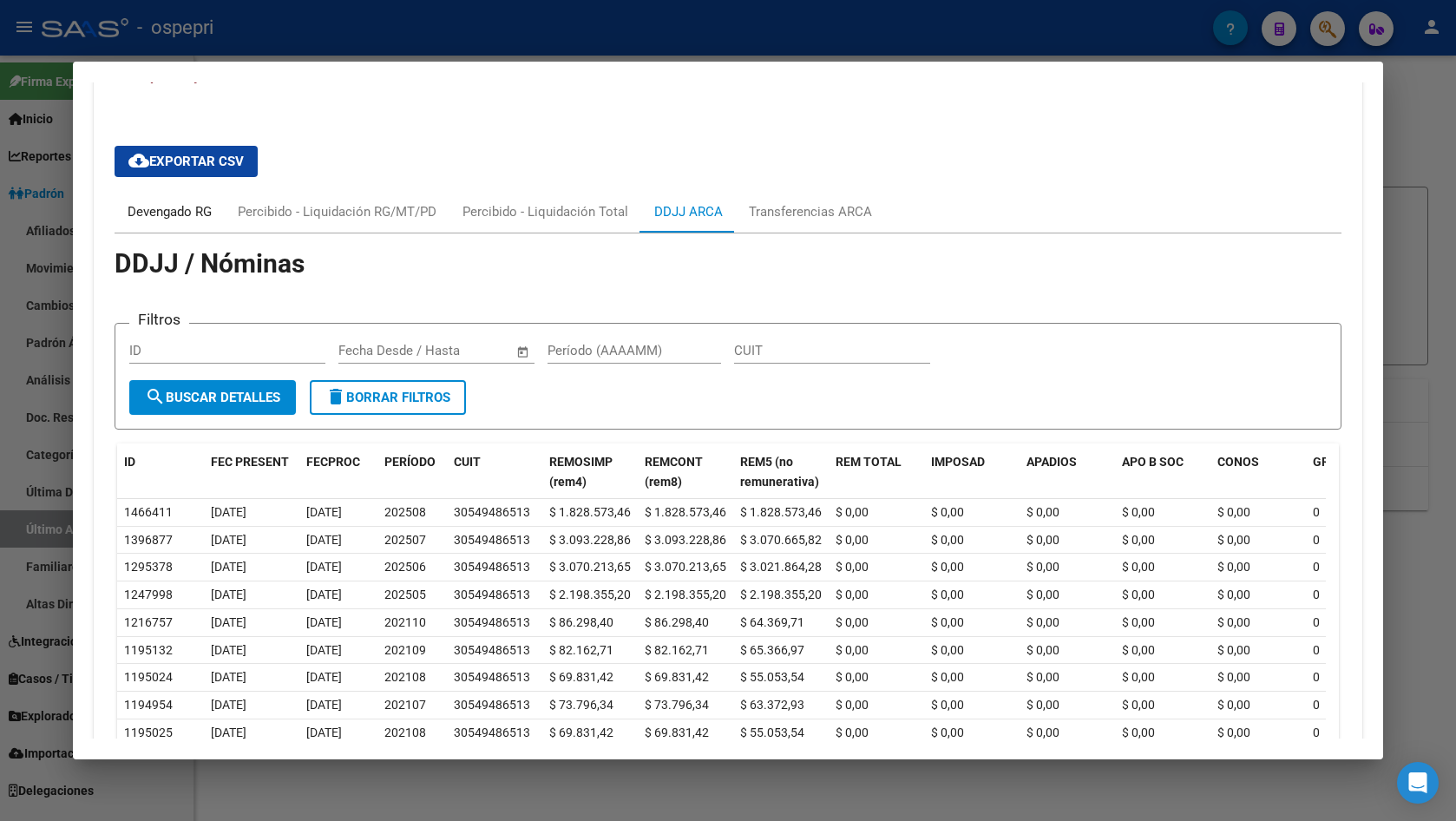
click at [162, 225] on div "Devengado RG" at bounding box center [169, 212] width 111 height 42
